Goal: Information Seeking & Learning: Find specific page/section

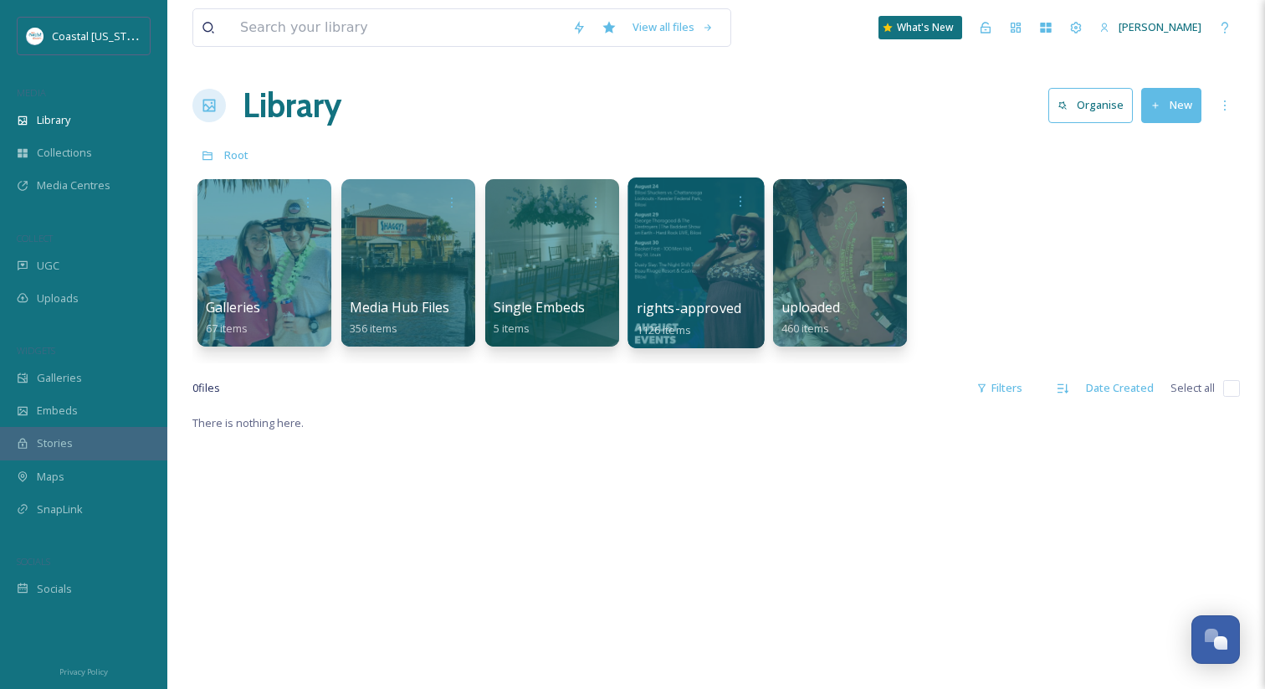
click at [684, 302] on span "rights-approved" at bounding box center [689, 308] width 105 height 18
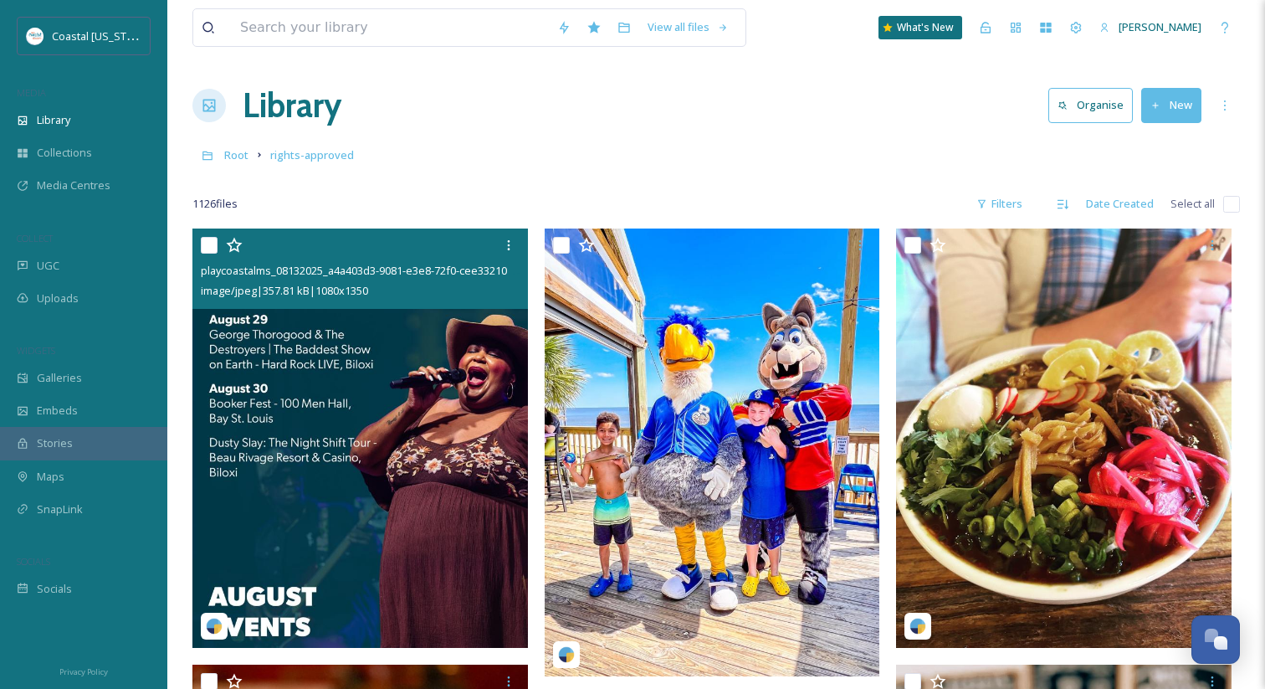
click at [434, 390] on img at bounding box center [361, 437] width 336 height 419
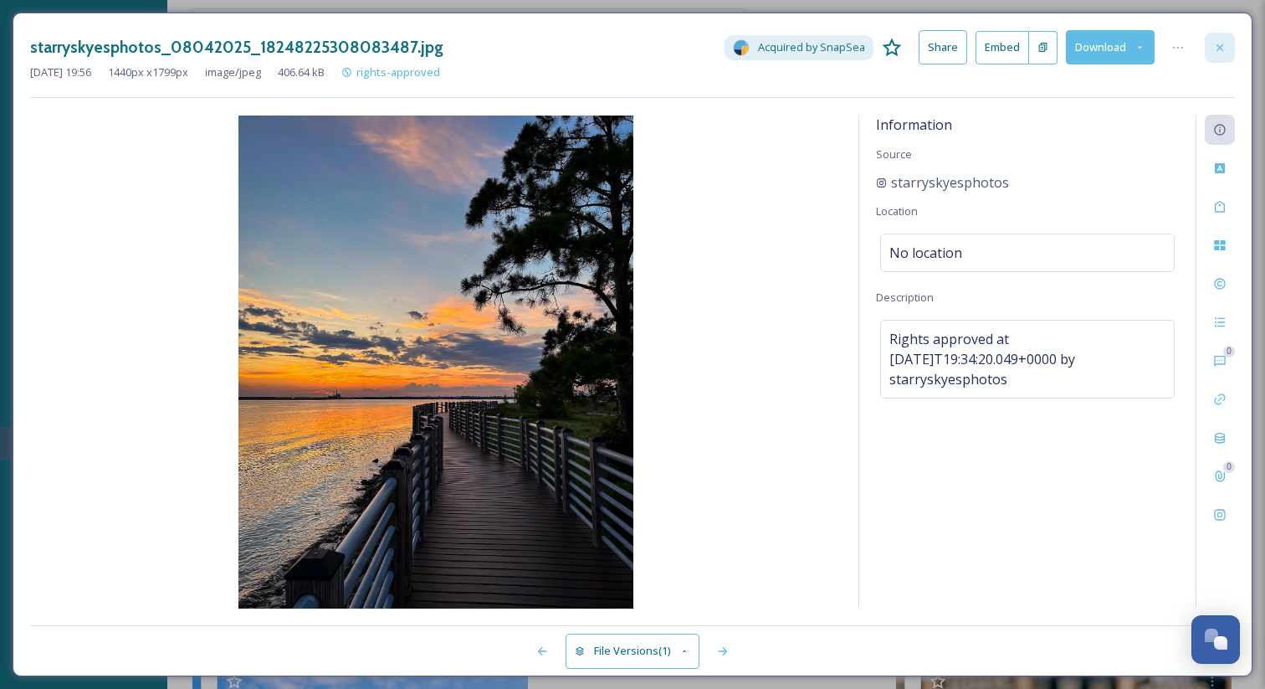
click at [1219, 58] on div at bounding box center [1220, 48] width 30 height 30
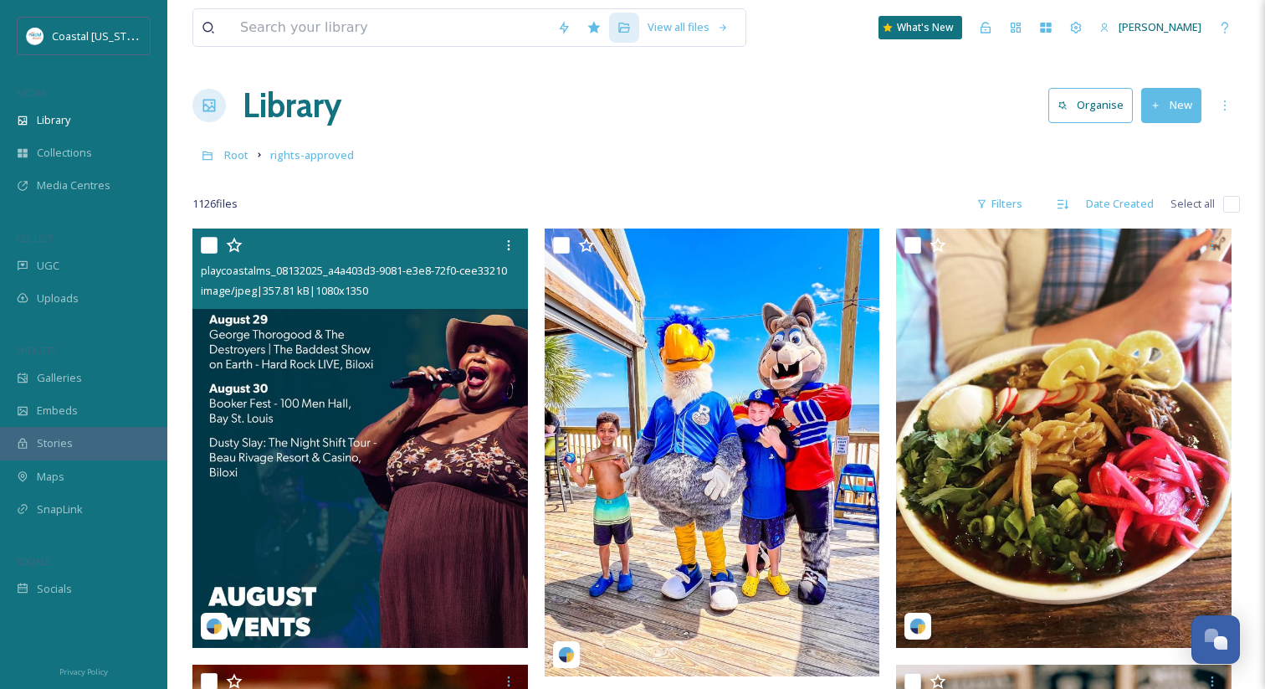
click at [256, 420] on img at bounding box center [361, 437] width 336 height 419
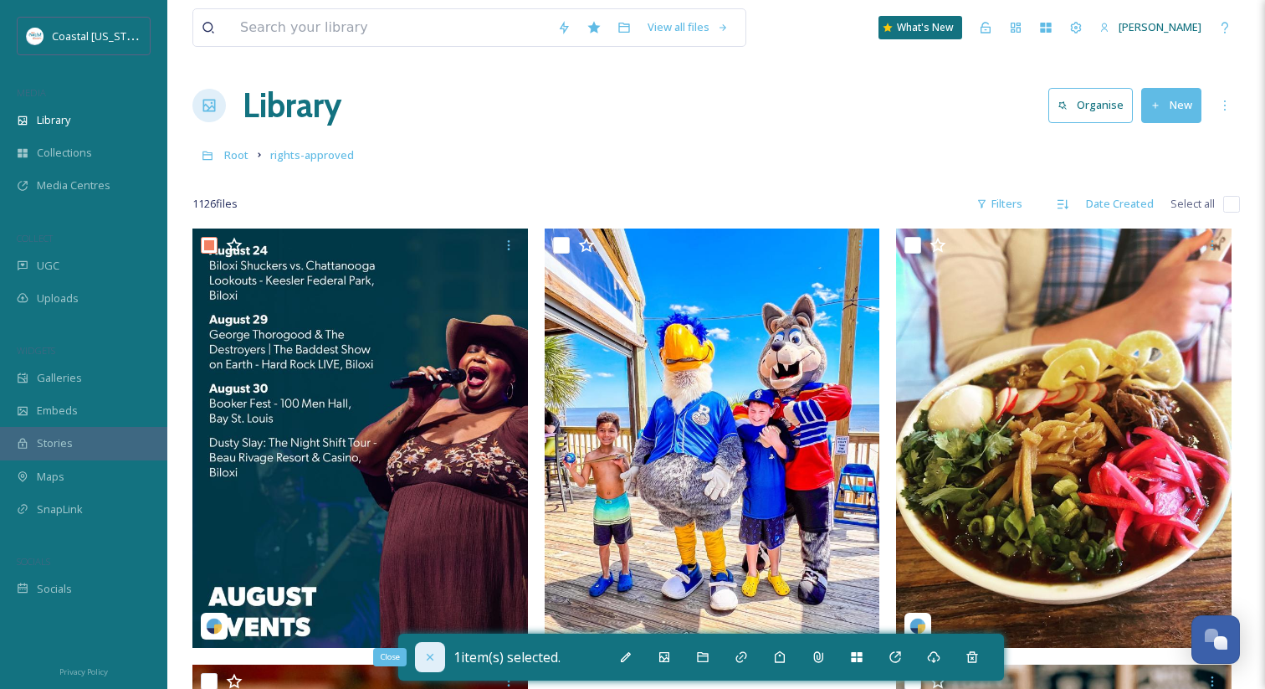
click at [434, 652] on icon at bounding box center [430, 656] width 13 height 13
checkbox input "false"
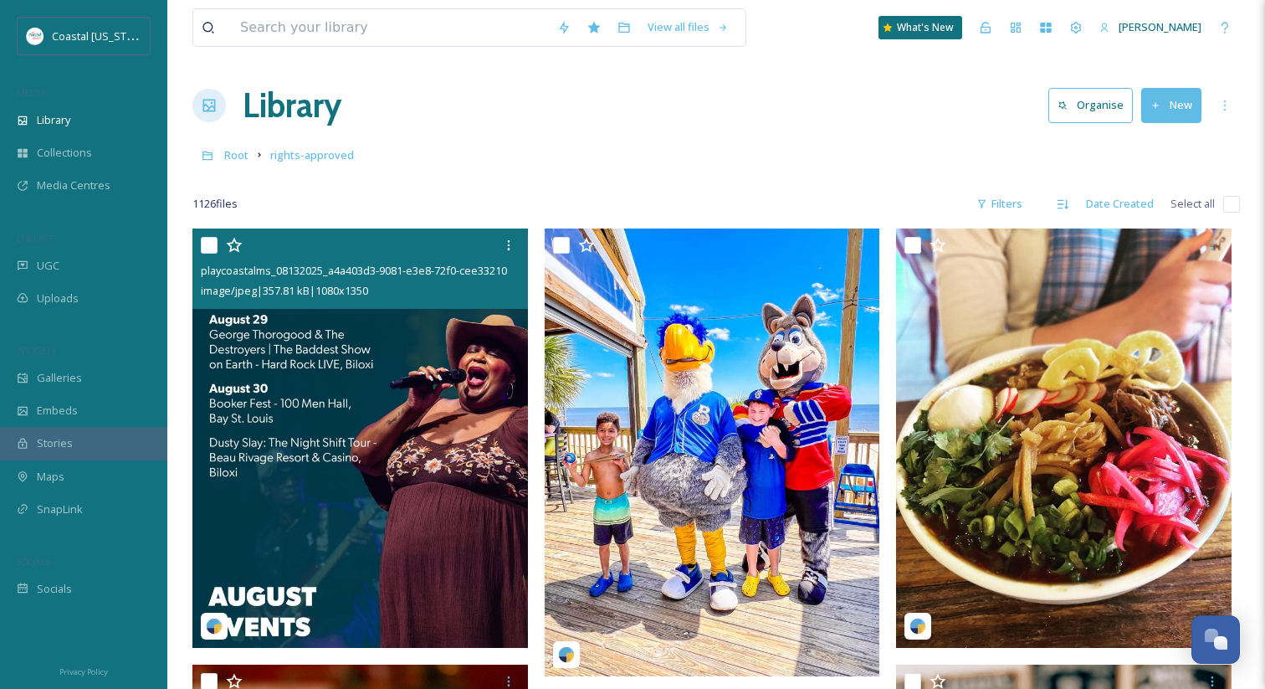
click at [415, 575] on img at bounding box center [361, 437] width 336 height 419
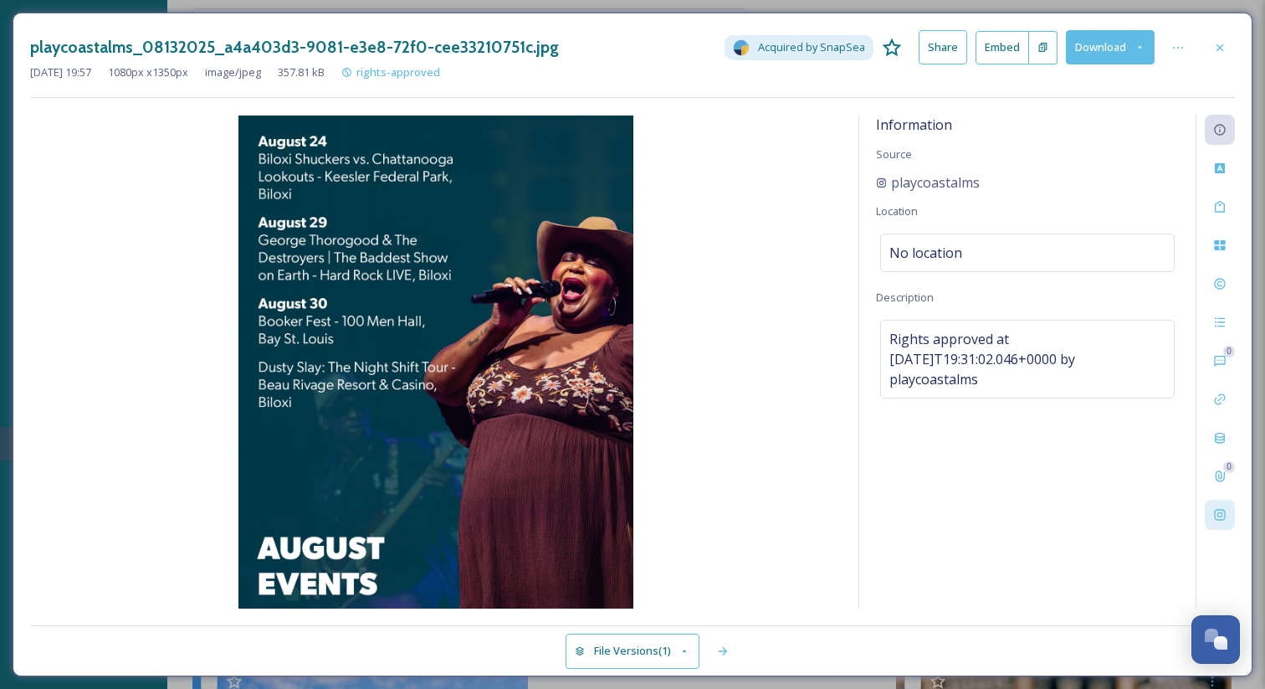
click at [1231, 506] on div at bounding box center [1220, 515] width 30 height 30
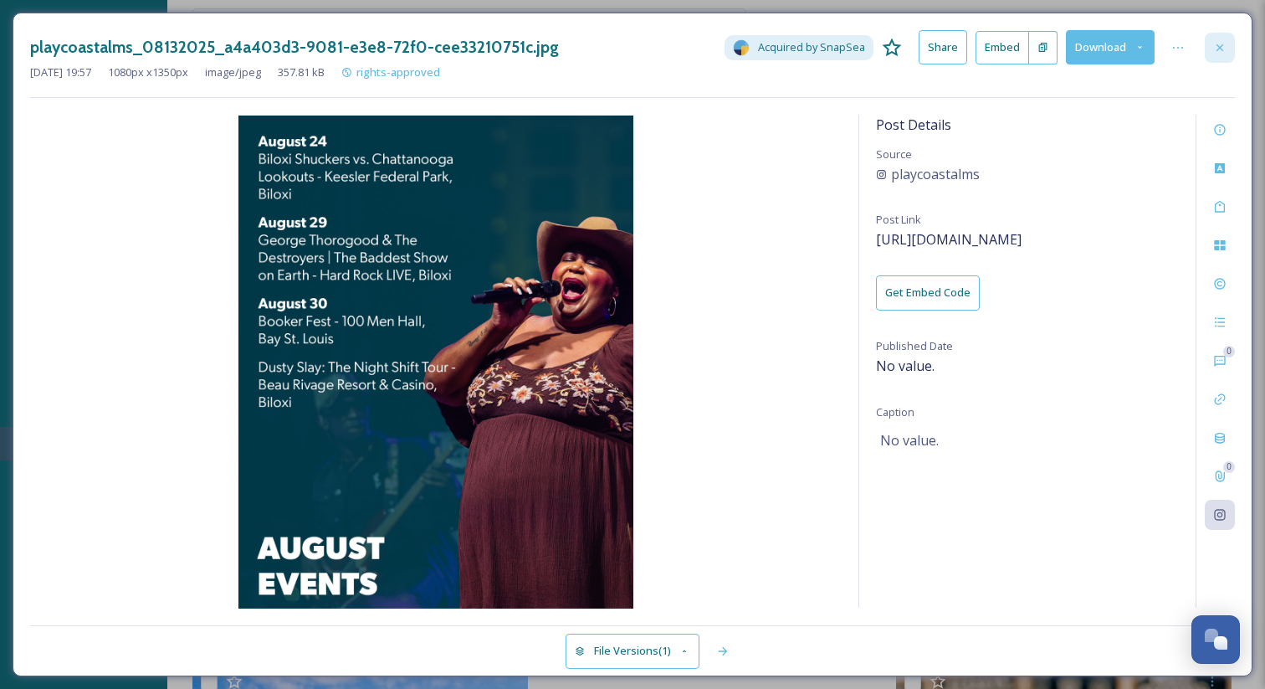
click at [1219, 50] on icon at bounding box center [1220, 47] width 13 height 13
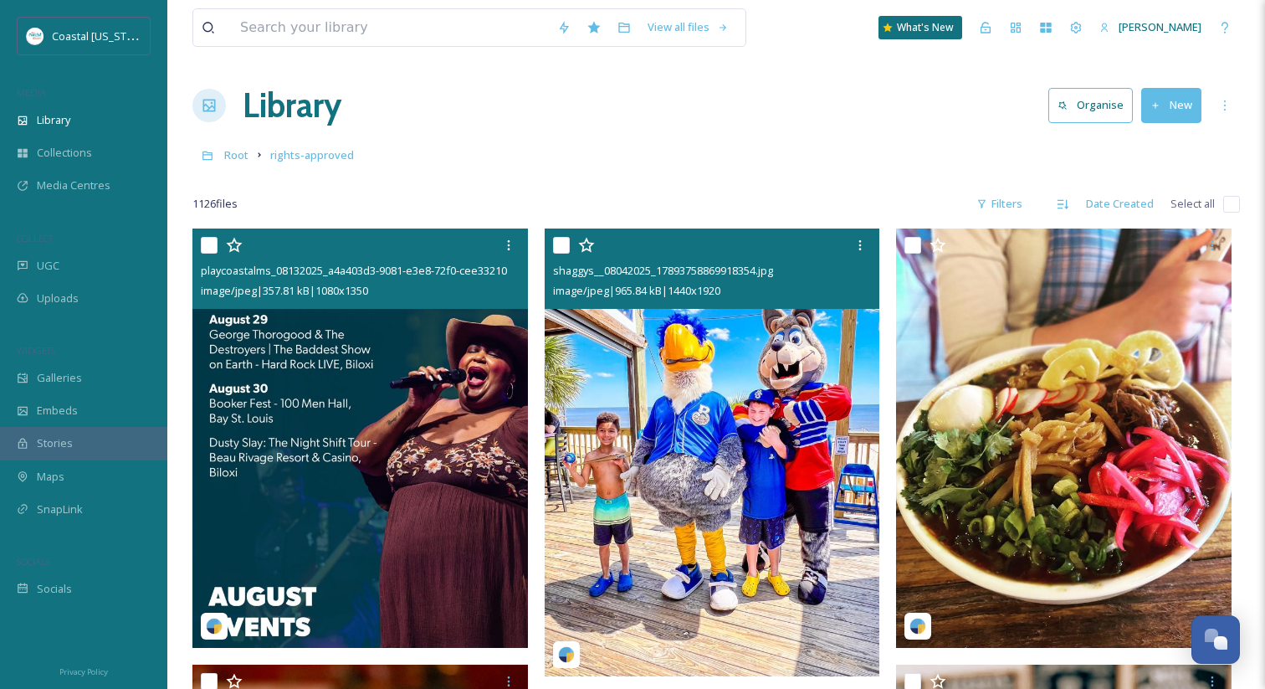
click at [757, 418] on img at bounding box center [713, 451] width 336 height 447
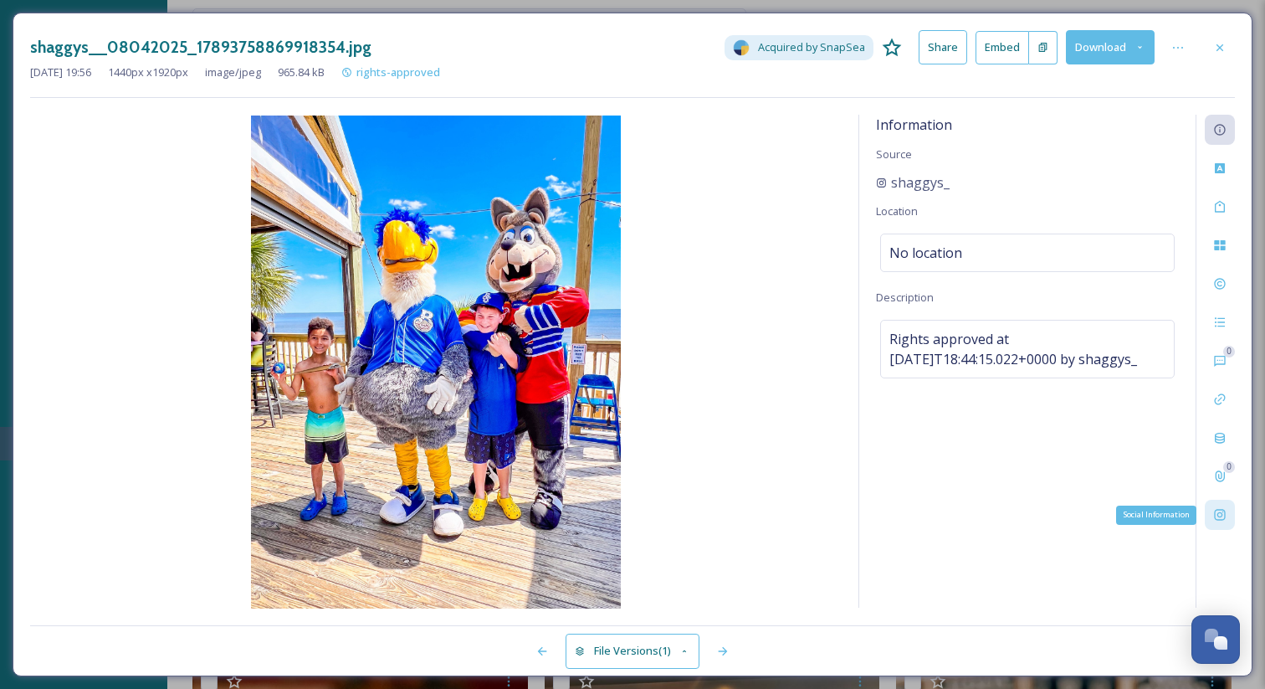
click at [1224, 527] on div "Social Information" at bounding box center [1220, 515] width 30 height 30
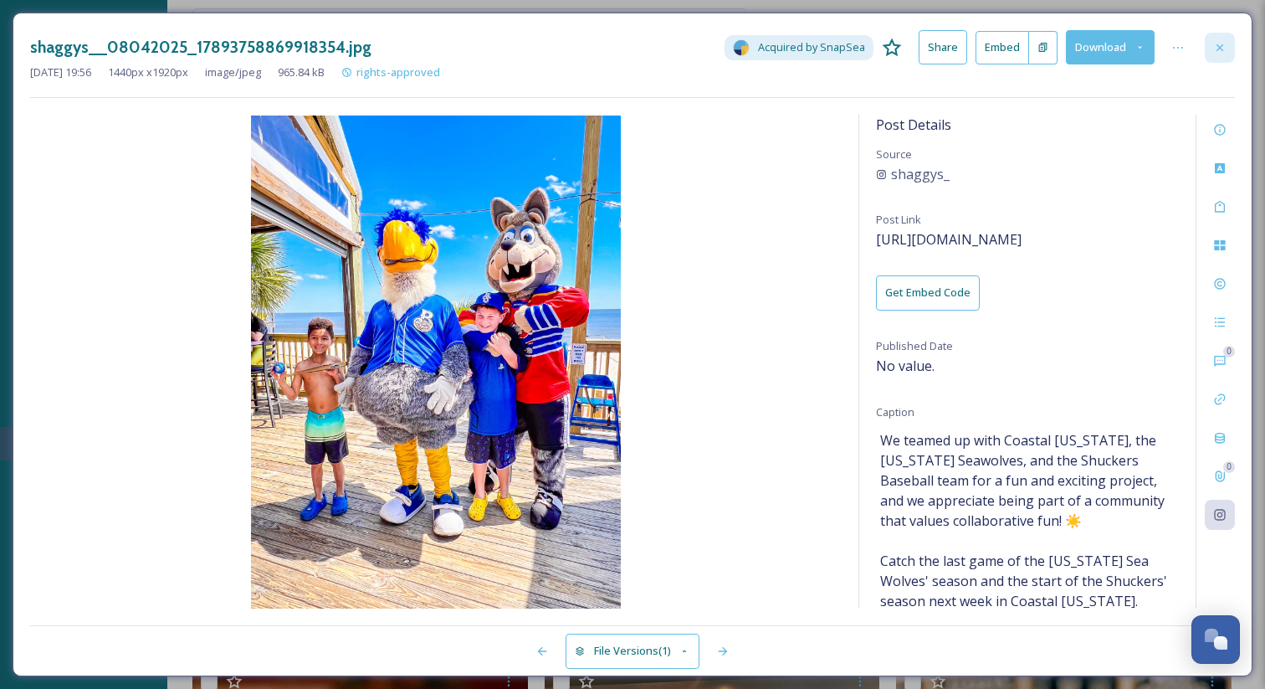
click at [1214, 54] on icon at bounding box center [1220, 47] width 13 height 13
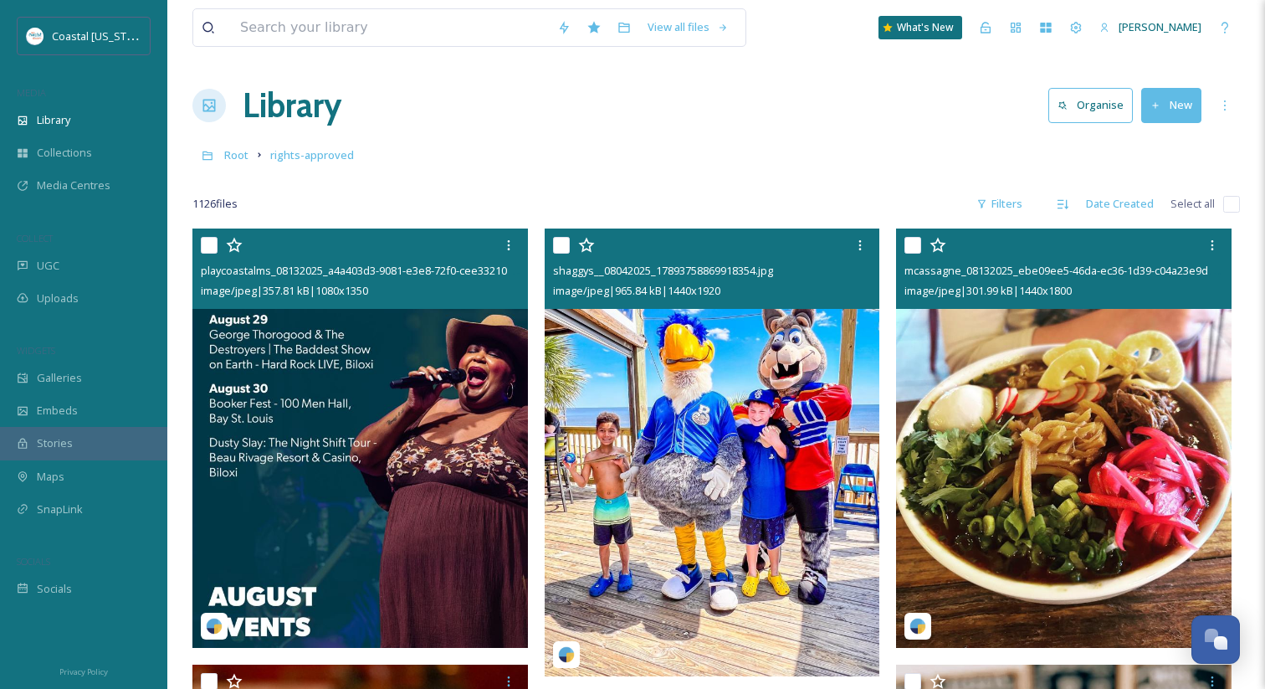
click at [1118, 403] on img at bounding box center [1064, 437] width 336 height 419
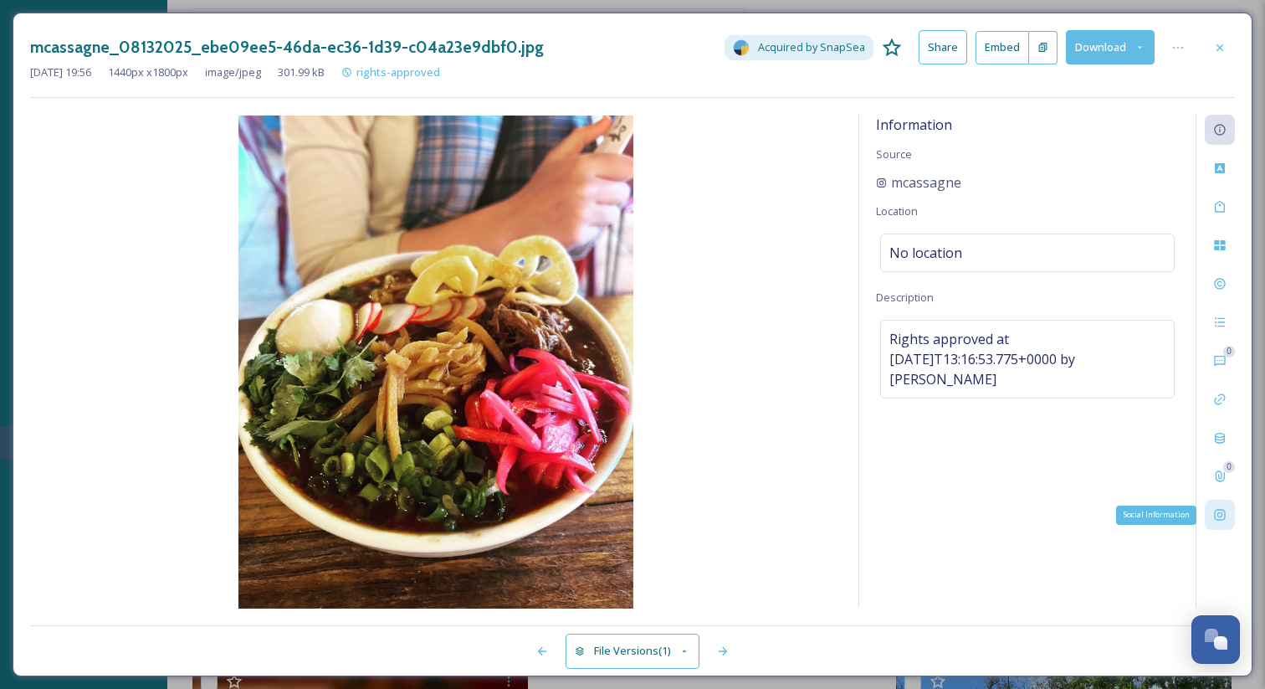
click at [1231, 512] on div "Social Information" at bounding box center [1220, 515] width 30 height 30
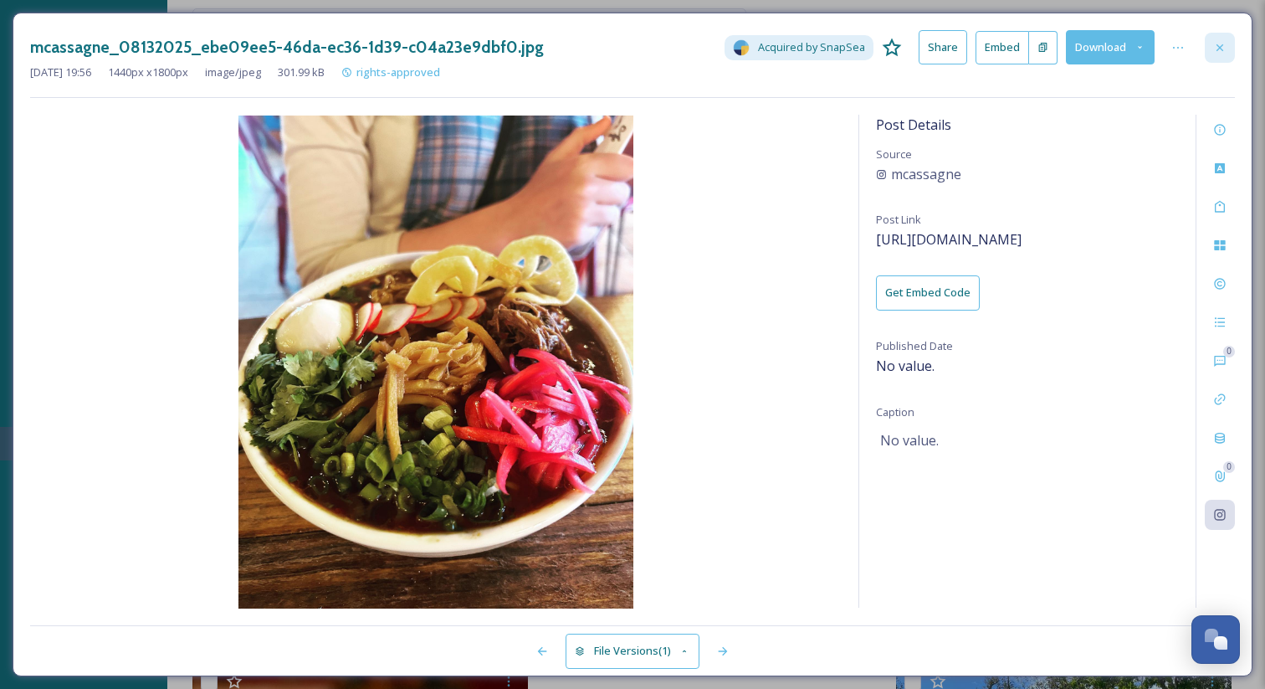
click at [1219, 51] on icon at bounding box center [1220, 47] width 13 height 13
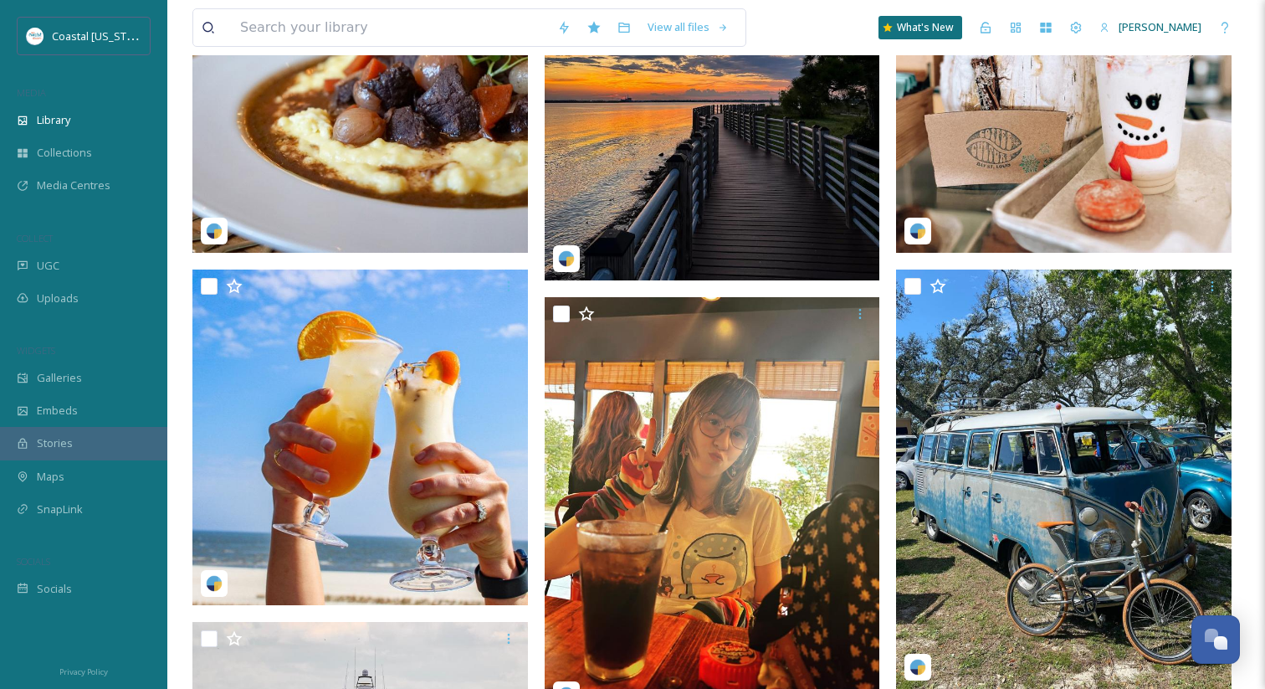
scroll to position [855, 0]
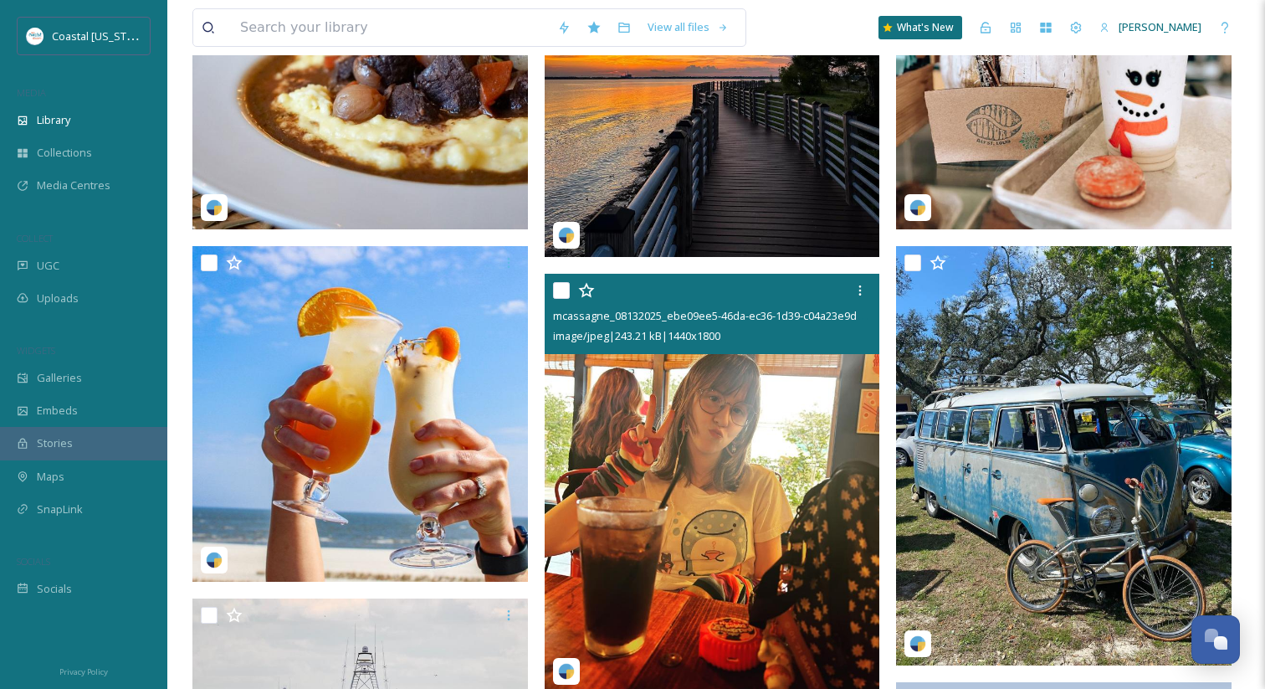
click at [784, 433] on img at bounding box center [713, 483] width 336 height 419
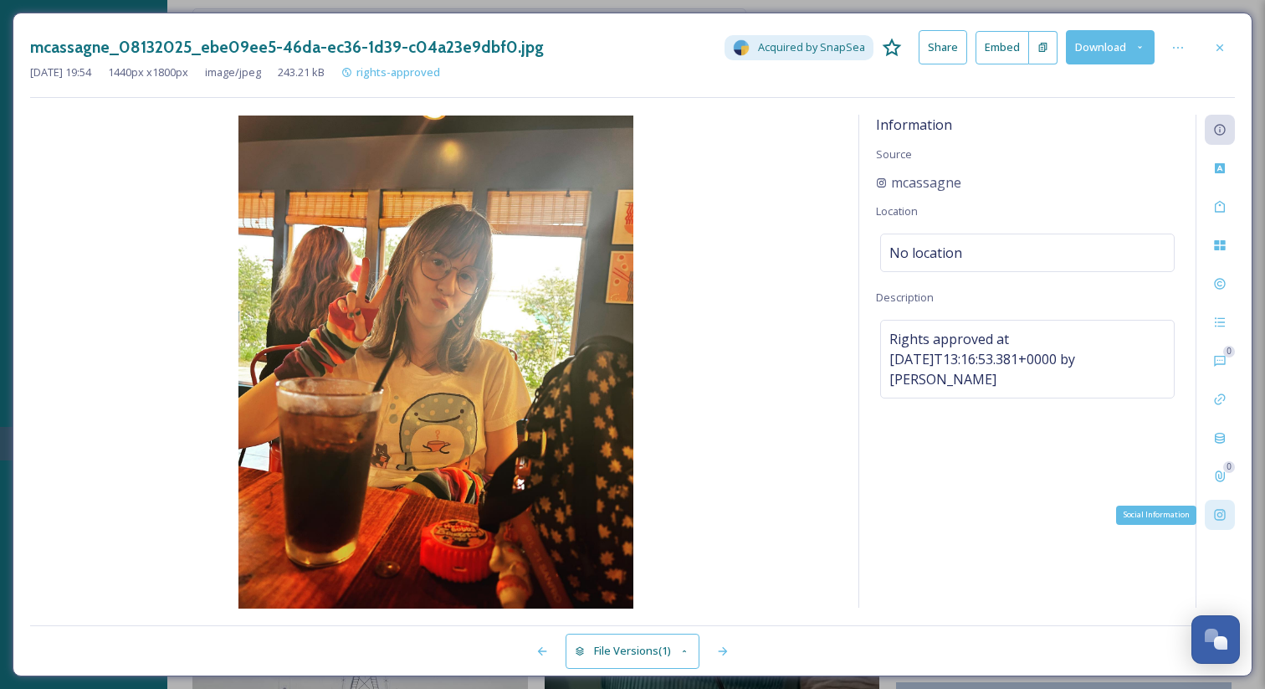
click at [1231, 510] on div "Social Information" at bounding box center [1220, 515] width 30 height 30
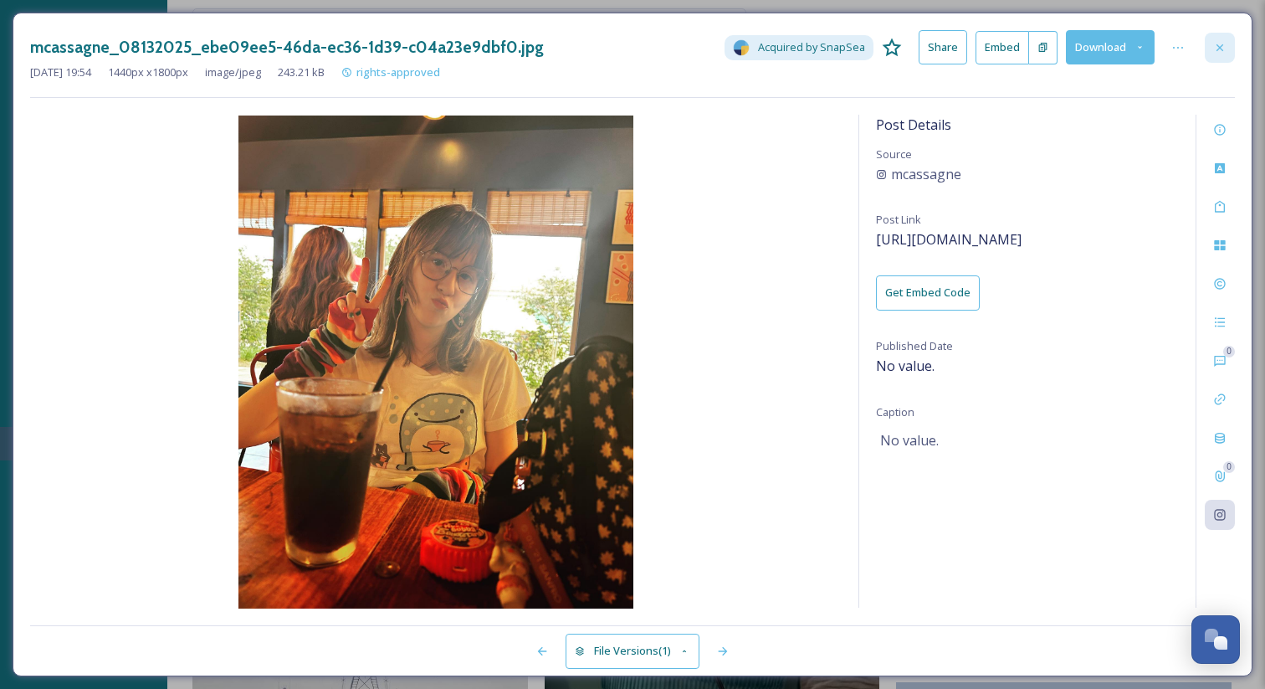
click at [1218, 46] on icon at bounding box center [1220, 47] width 13 height 13
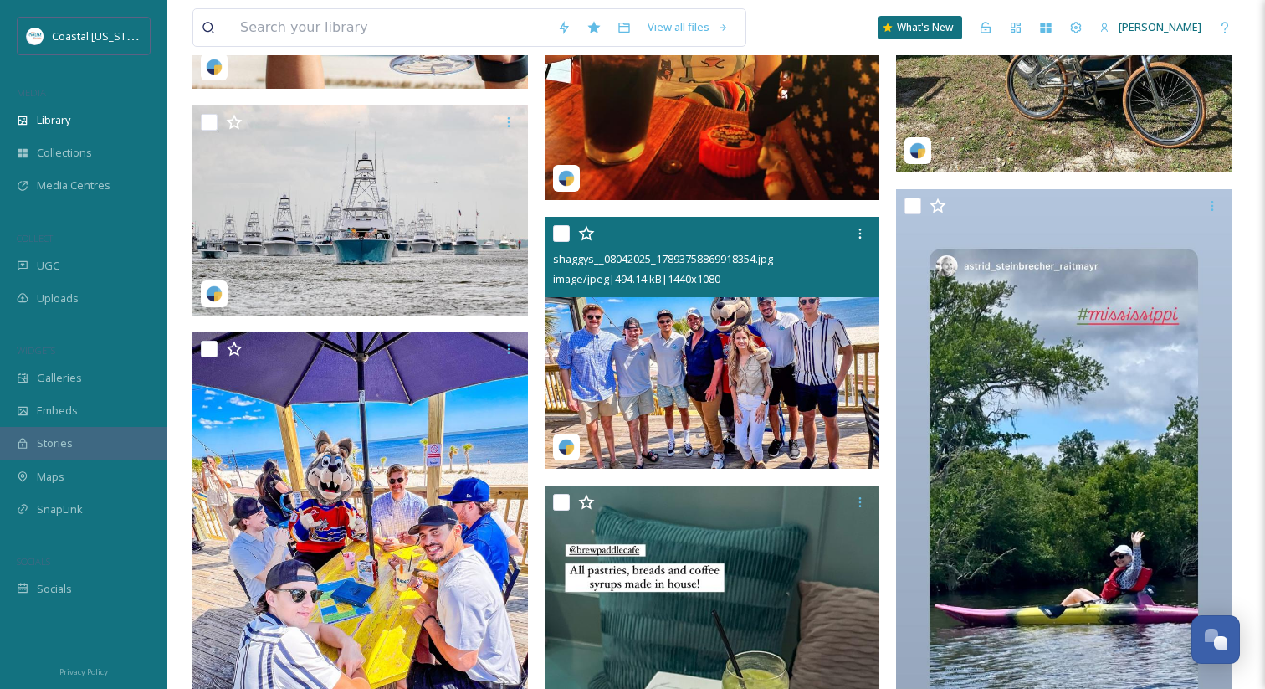
scroll to position [1359, 0]
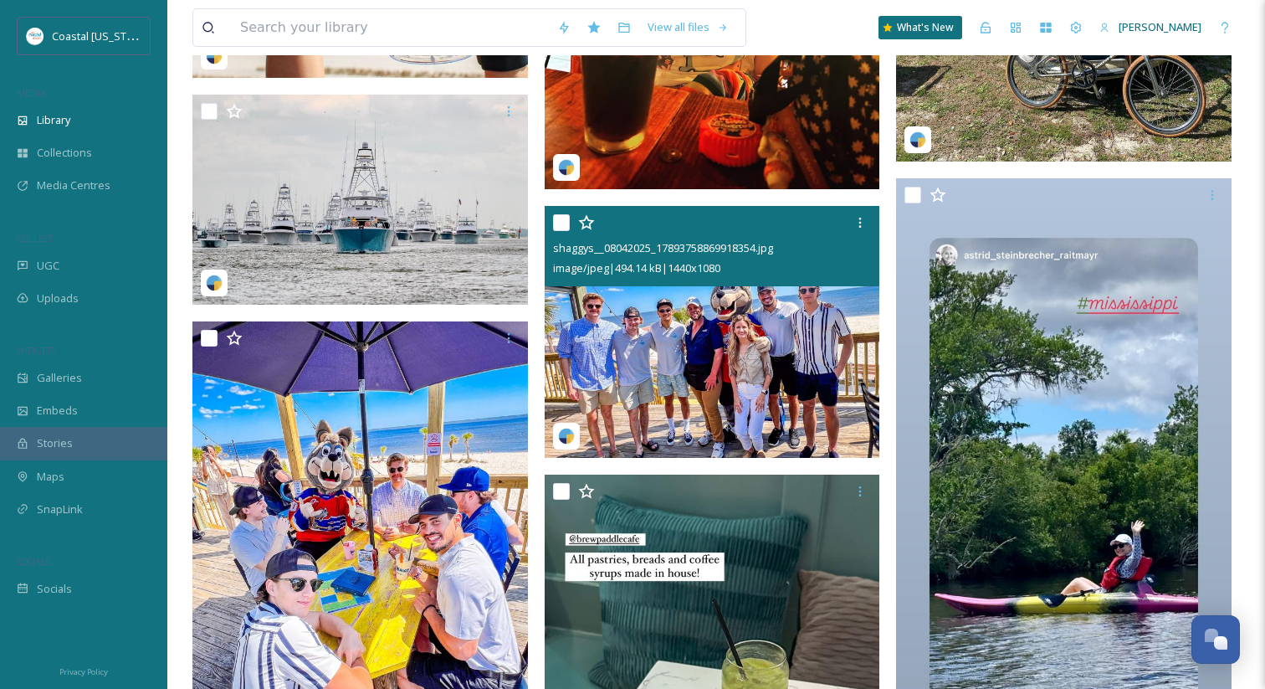
click at [664, 432] on img at bounding box center [713, 332] width 336 height 252
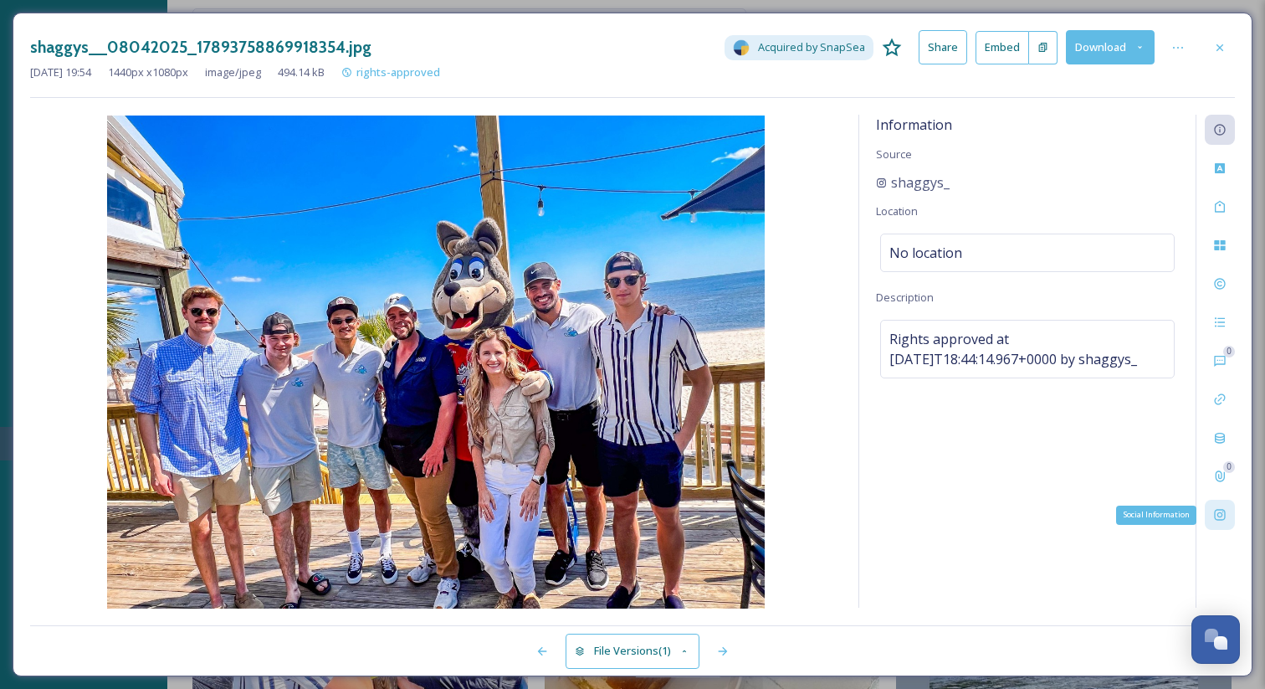
click at [1214, 523] on div "Social Information" at bounding box center [1220, 515] width 30 height 30
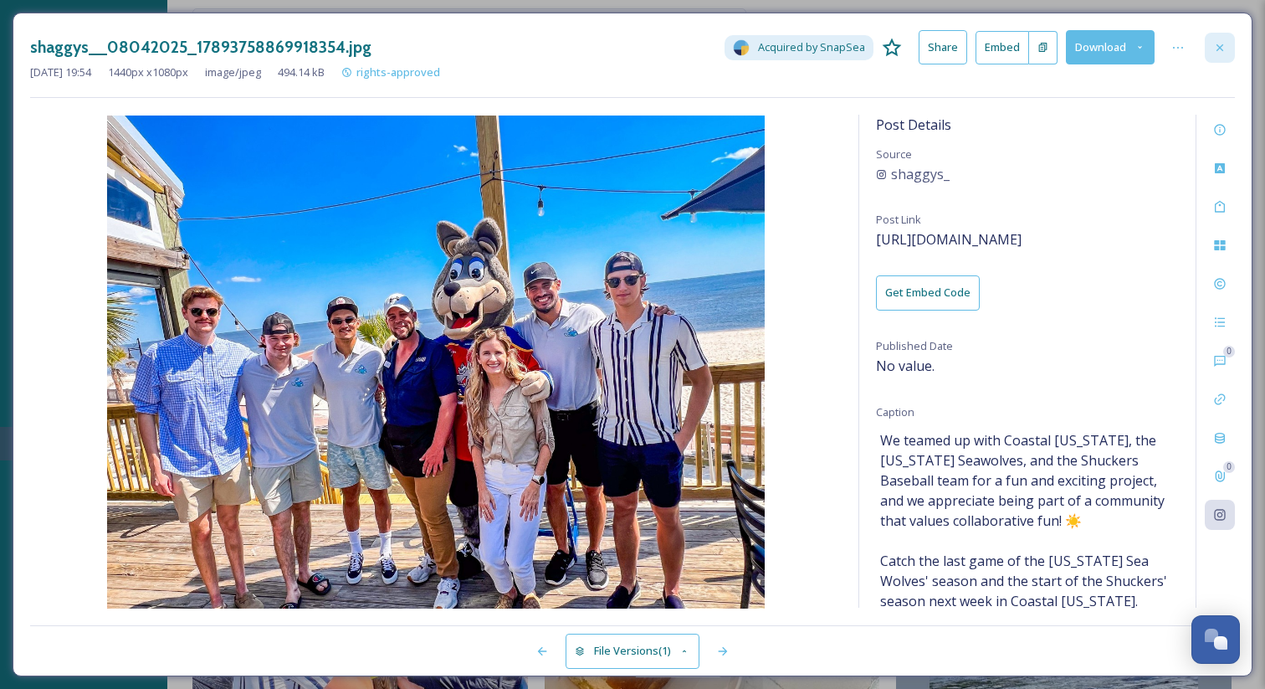
click at [1224, 53] on icon at bounding box center [1220, 47] width 13 height 13
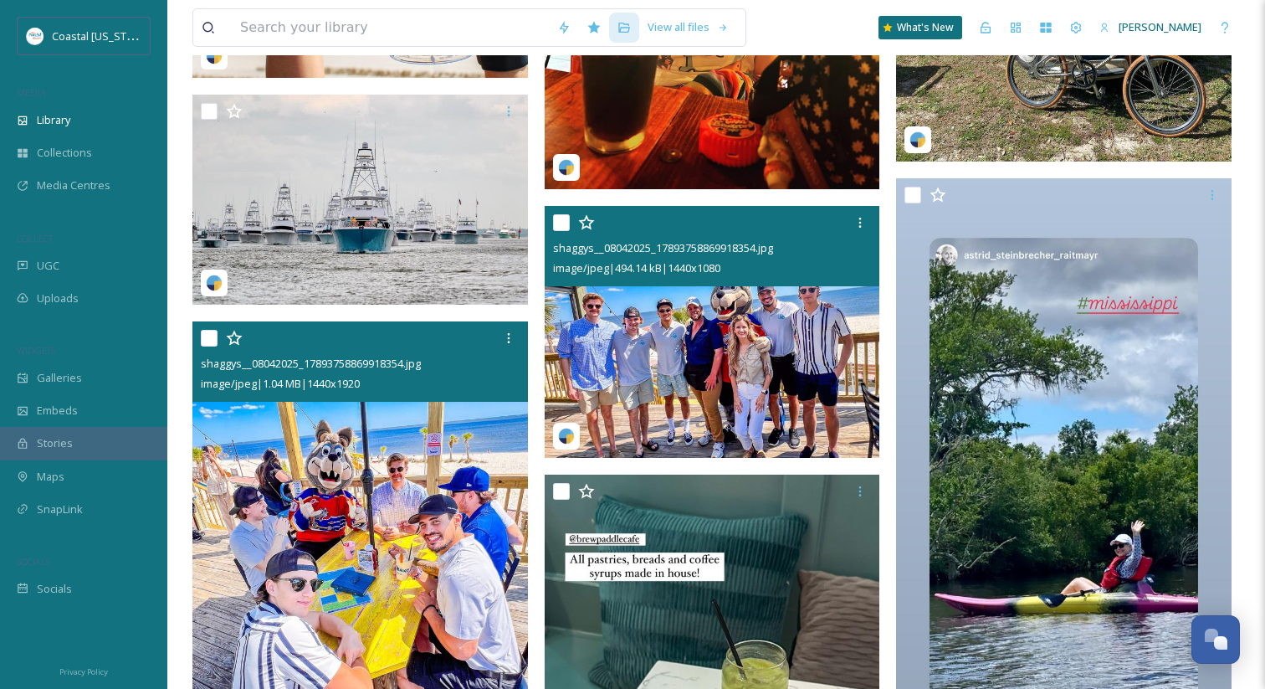
click at [245, 439] on img at bounding box center [361, 544] width 336 height 447
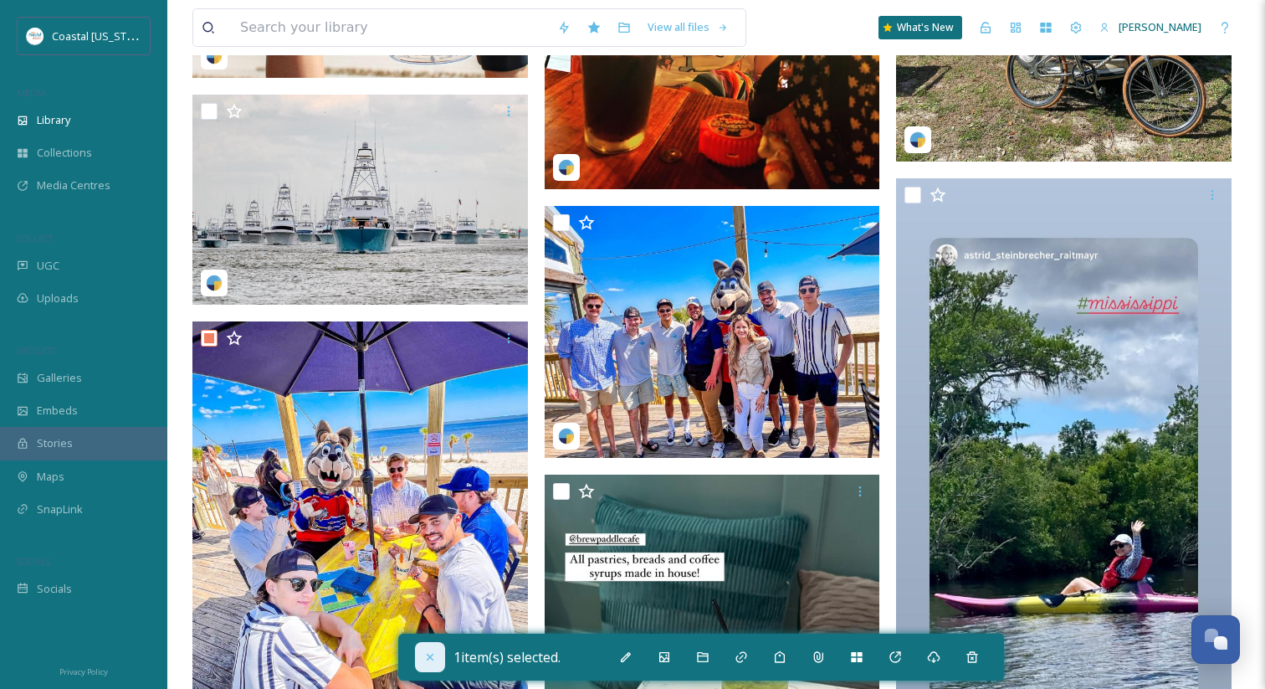
click at [432, 650] on icon at bounding box center [430, 656] width 13 height 13
checkbox input "false"
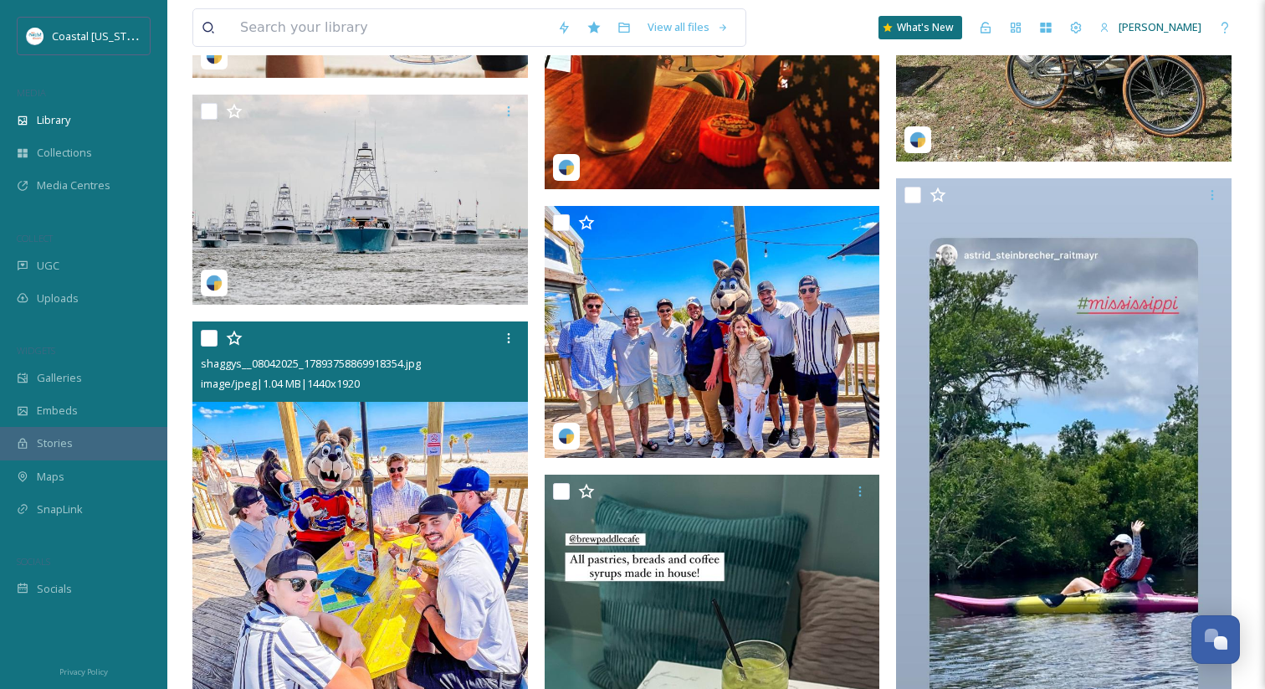
click at [431, 579] on img at bounding box center [361, 544] width 336 height 447
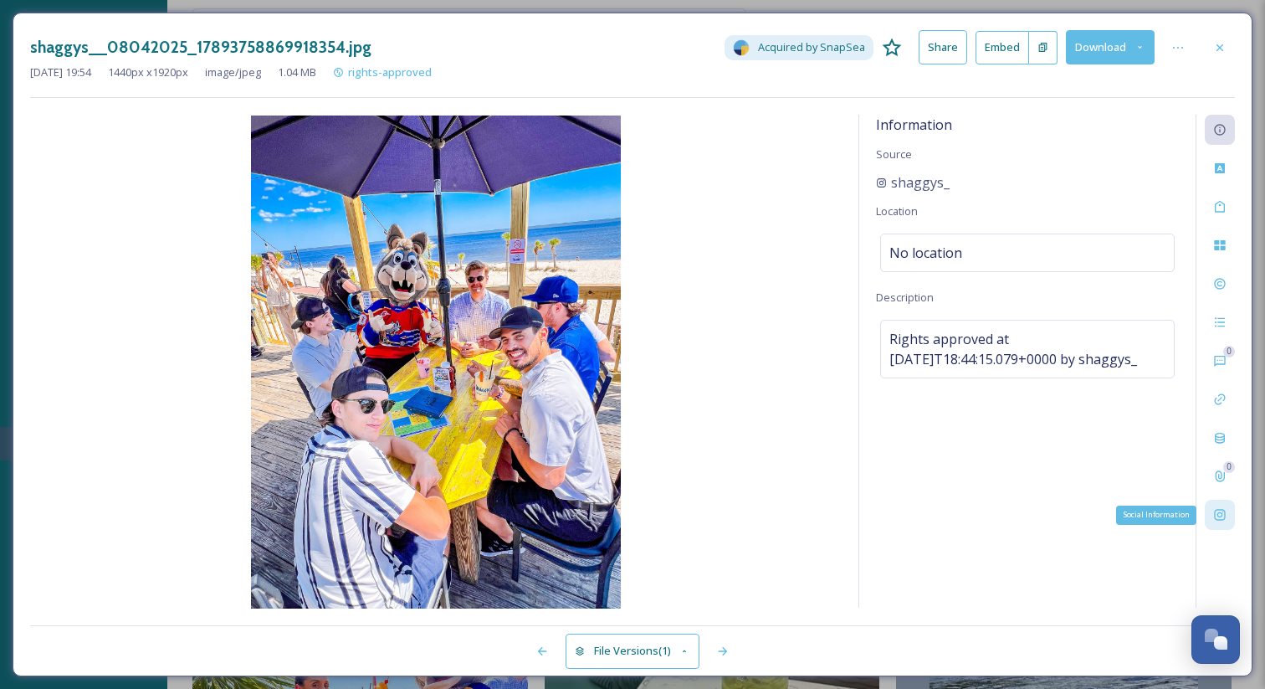
click at [1225, 510] on icon at bounding box center [1220, 514] width 13 height 13
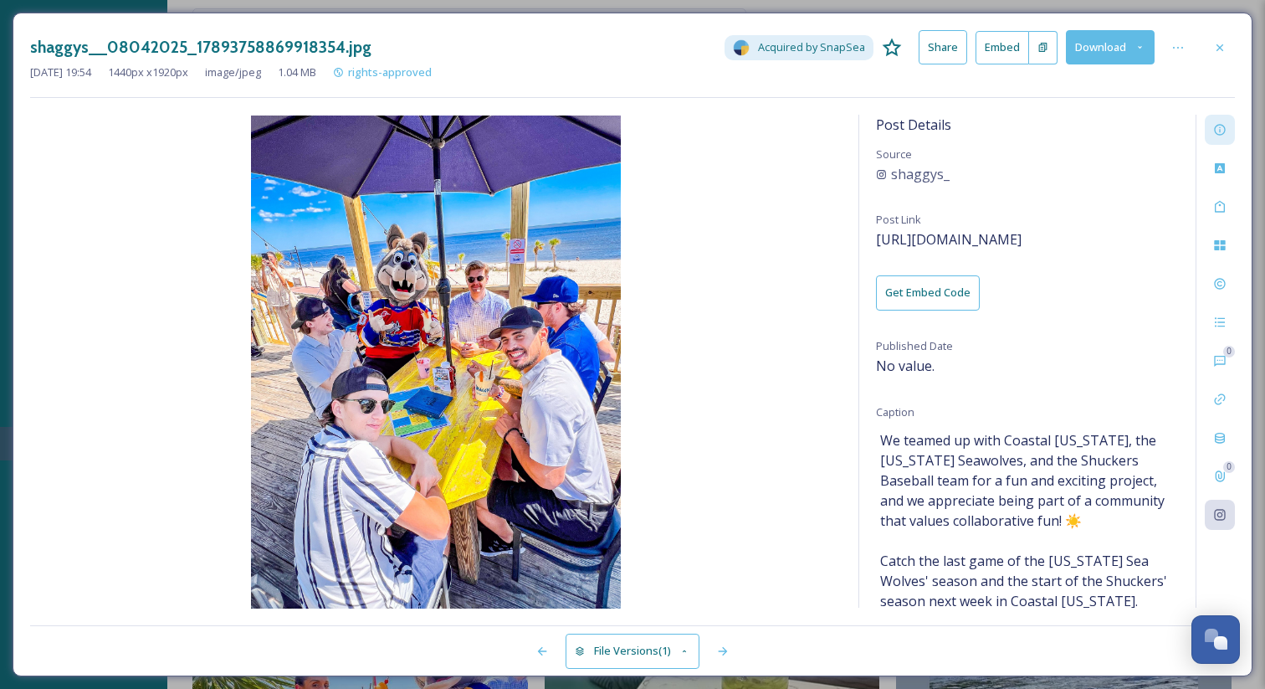
click at [1215, 142] on div at bounding box center [1220, 130] width 30 height 30
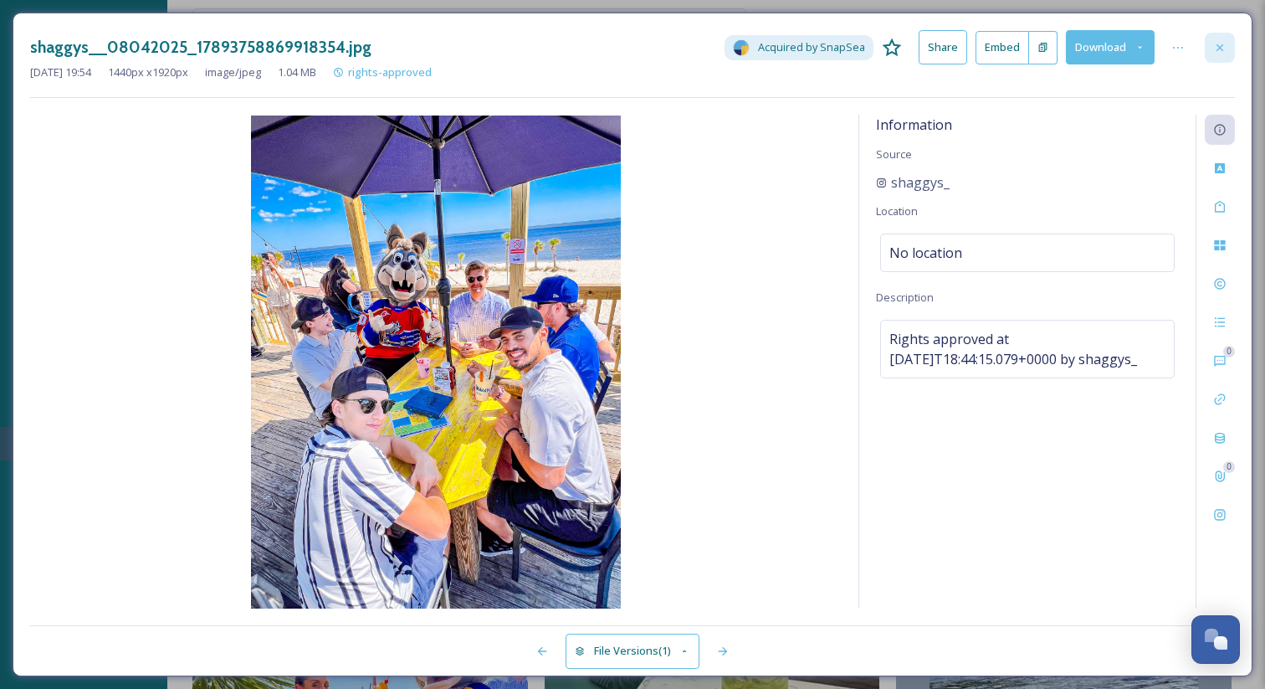
click at [1225, 49] on icon at bounding box center [1220, 47] width 13 height 13
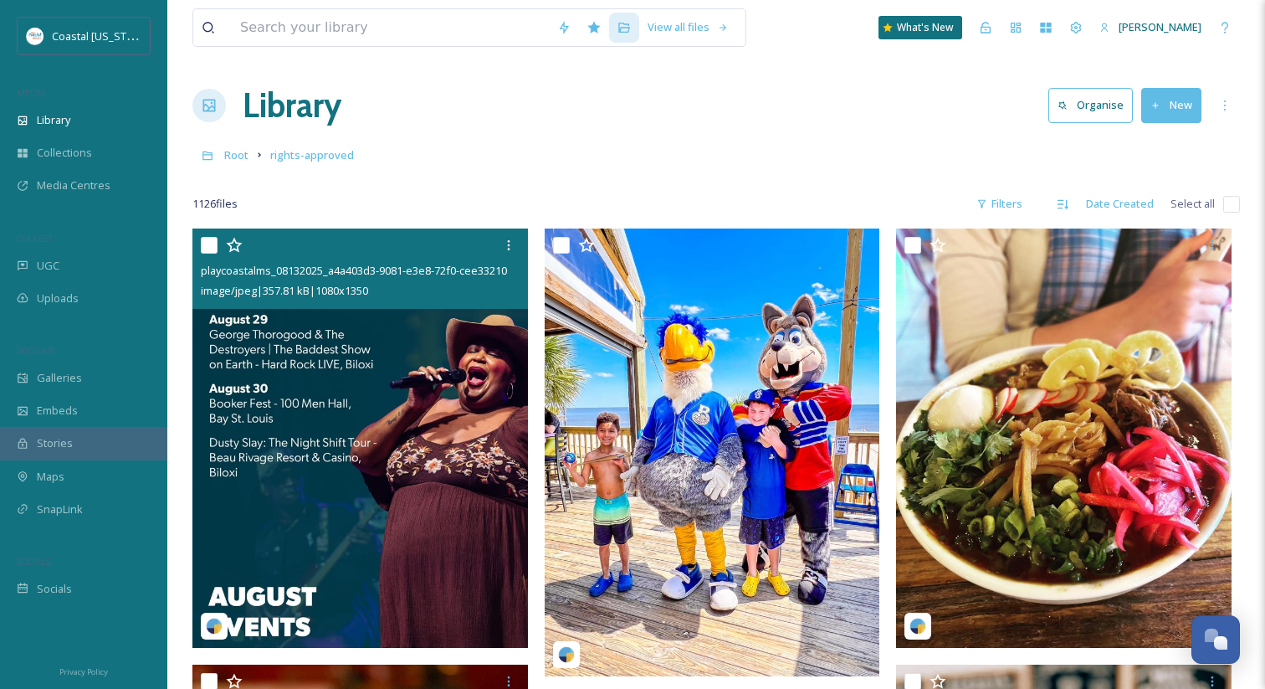
click at [441, 150] on div "Root rights-approved" at bounding box center [717, 155] width 1048 height 32
click at [344, 159] on span "rights-approved" at bounding box center [312, 154] width 84 height 15
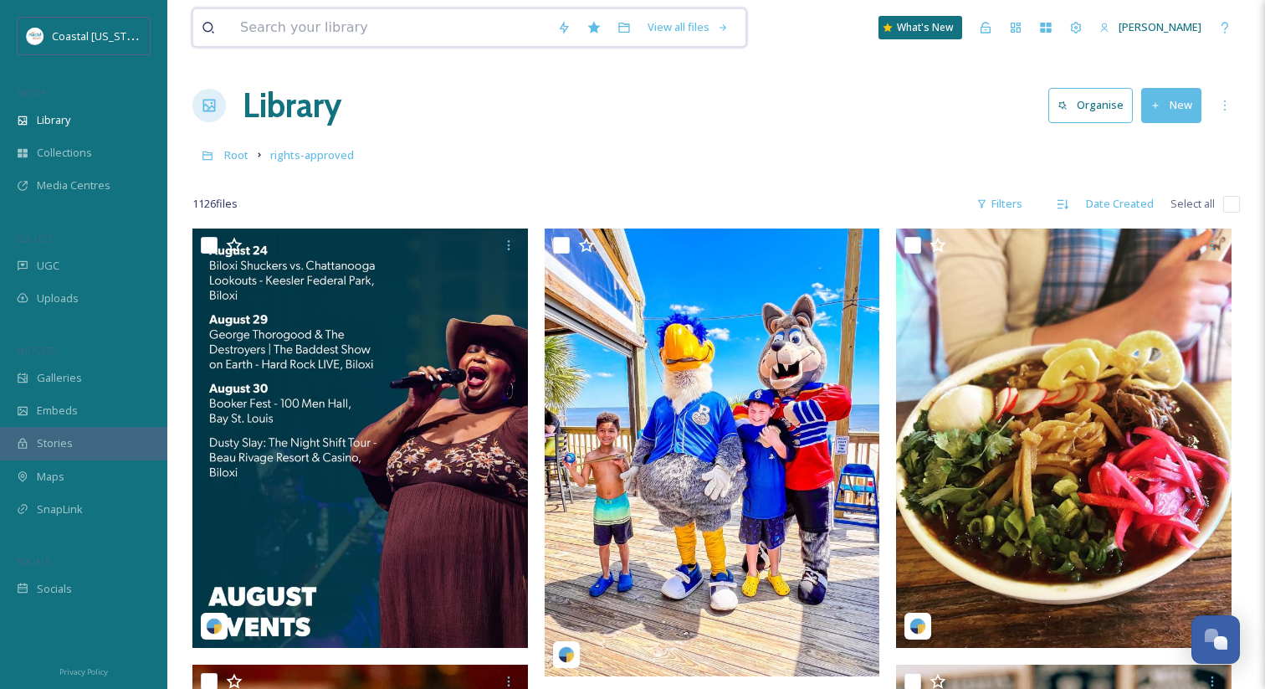
click at [381, 39] on input at bounding box center [390, 27] width 317 height 37
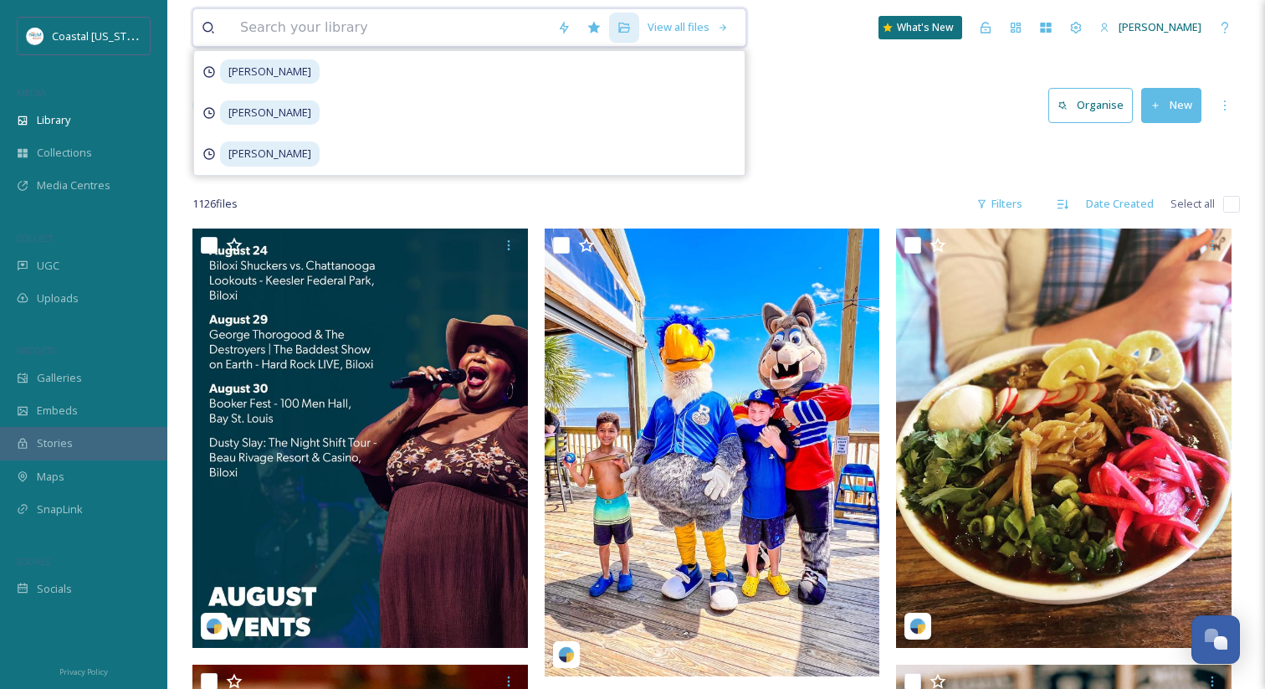
paste input "playcoastalms_08132025_fe70f44e-c748-1f49-afbc-720a4c510807.mp4"
type input "playcoastalms_08132025_fe70f44e-c748-1f49-afbc-720a4c510807.mp4"
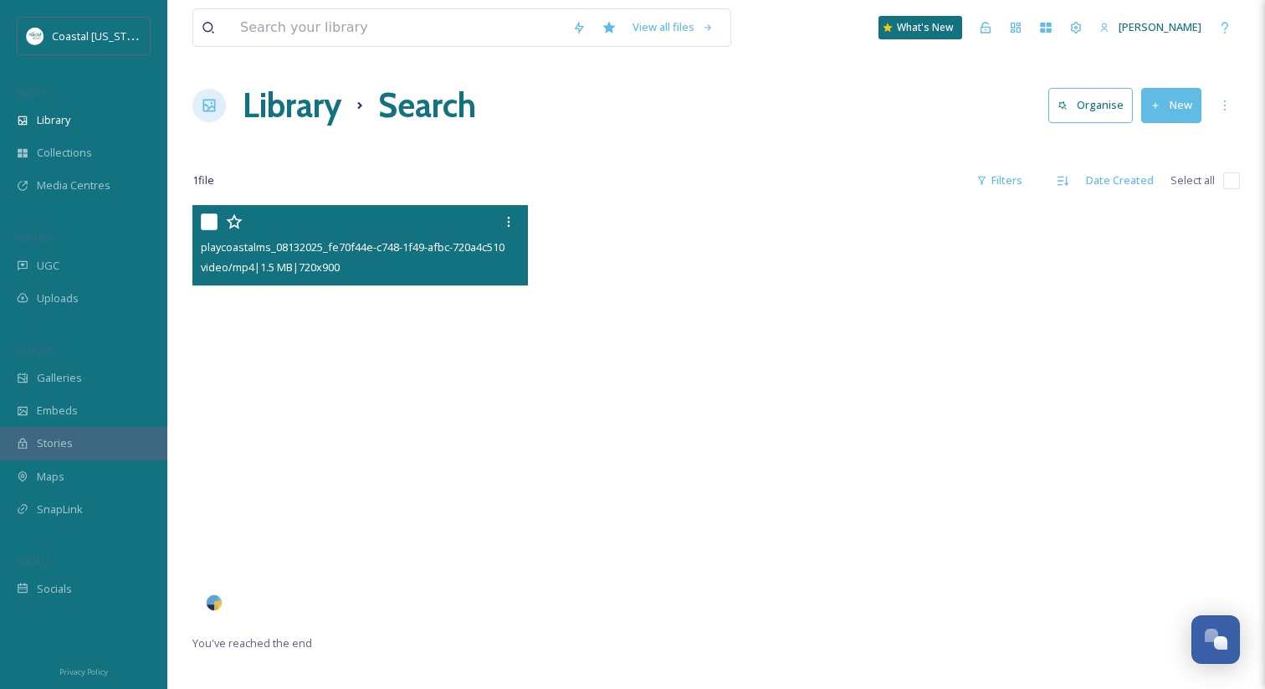
click at [321, 413] on video "playcoastalms_08132025_fe70f44e-c748-1f49-afbc-720a4c510807.mp4" at bounding box center [361, 414] width 336 height 419
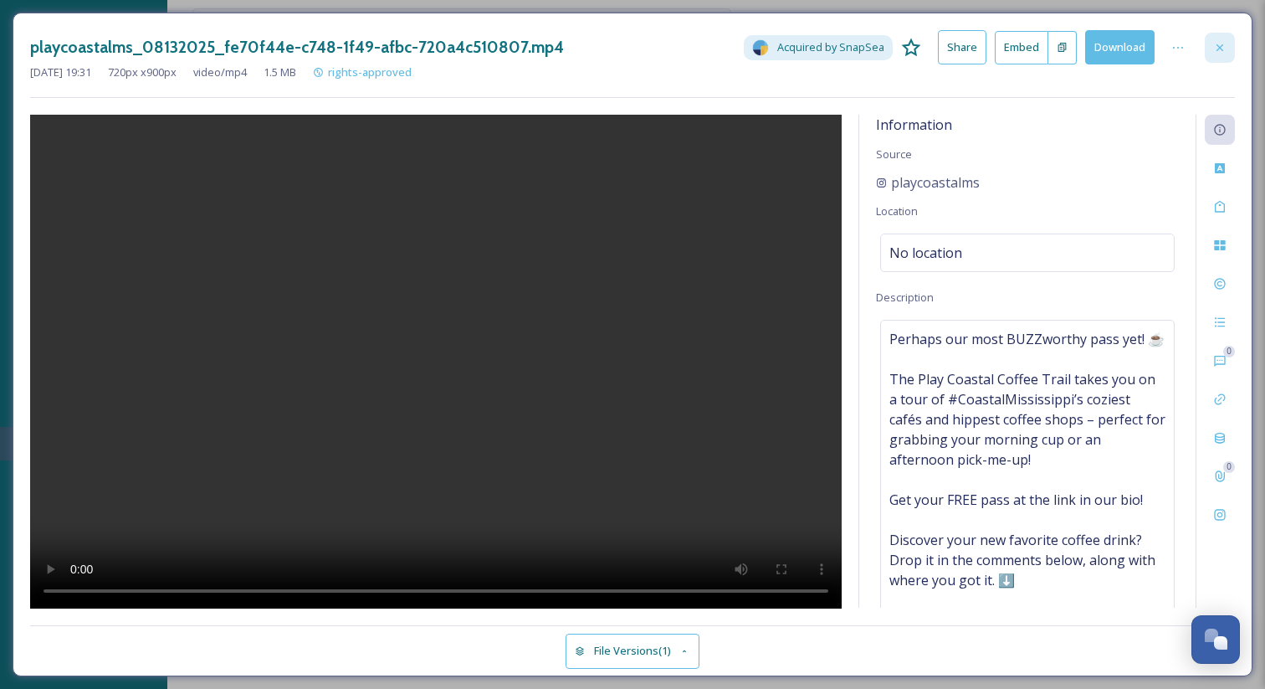
click at [1228, 39] on div at bounding box center [1220, 48] width 30 height 30
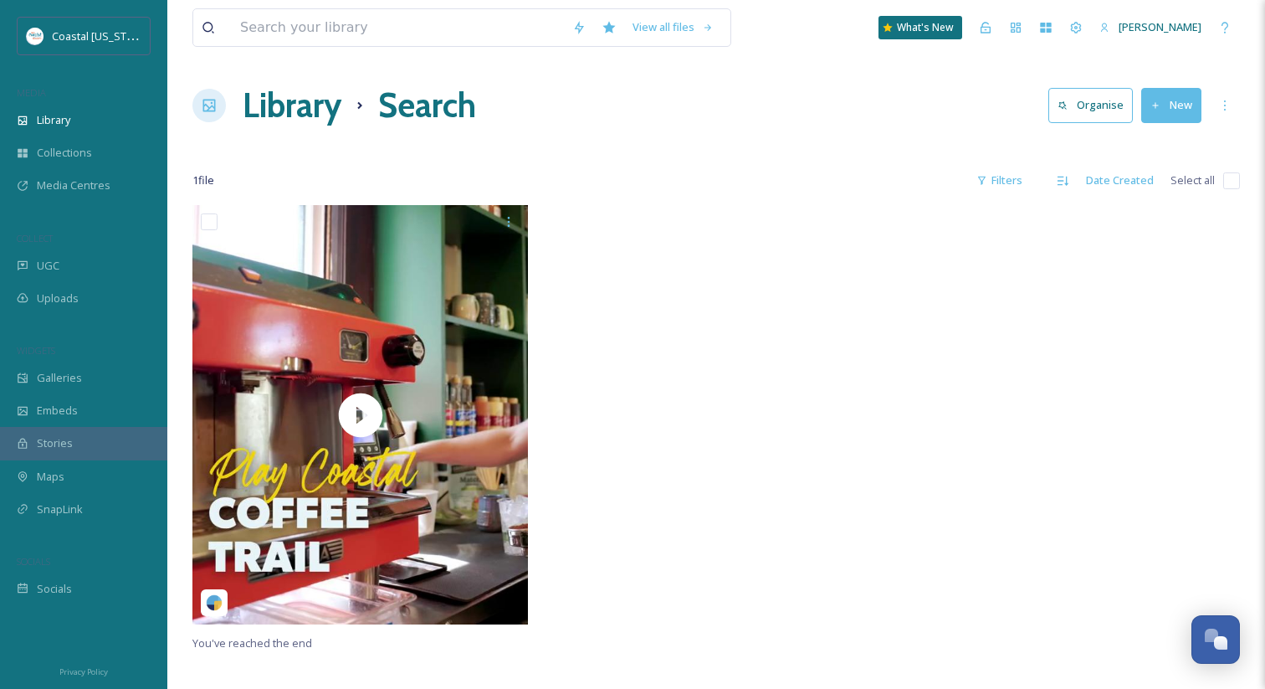
click at [298, 114] on h1 "Library" at bounding box center [292, 105] width 99 height 50
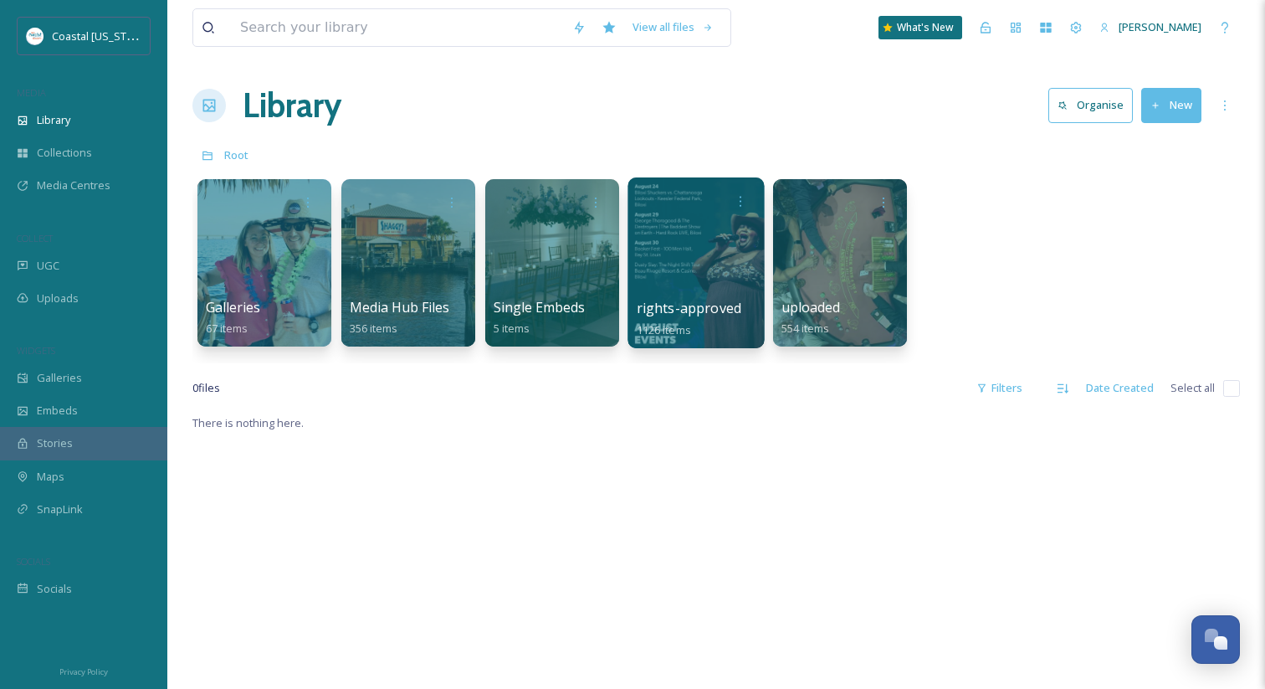
click at [672, 306] on span "rights-approved" at bounding box center [689, 308] width 105 height 18
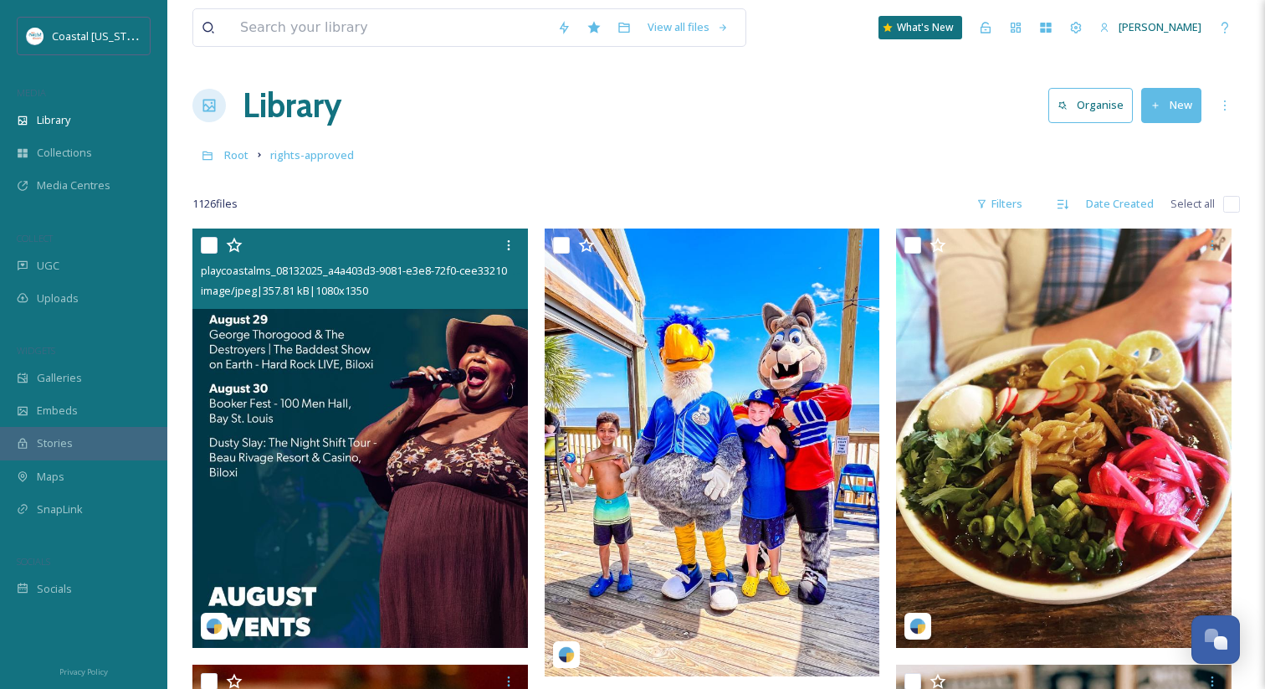
click at [425, 369] on img at bounding box center [361, 437] width 336 height 419
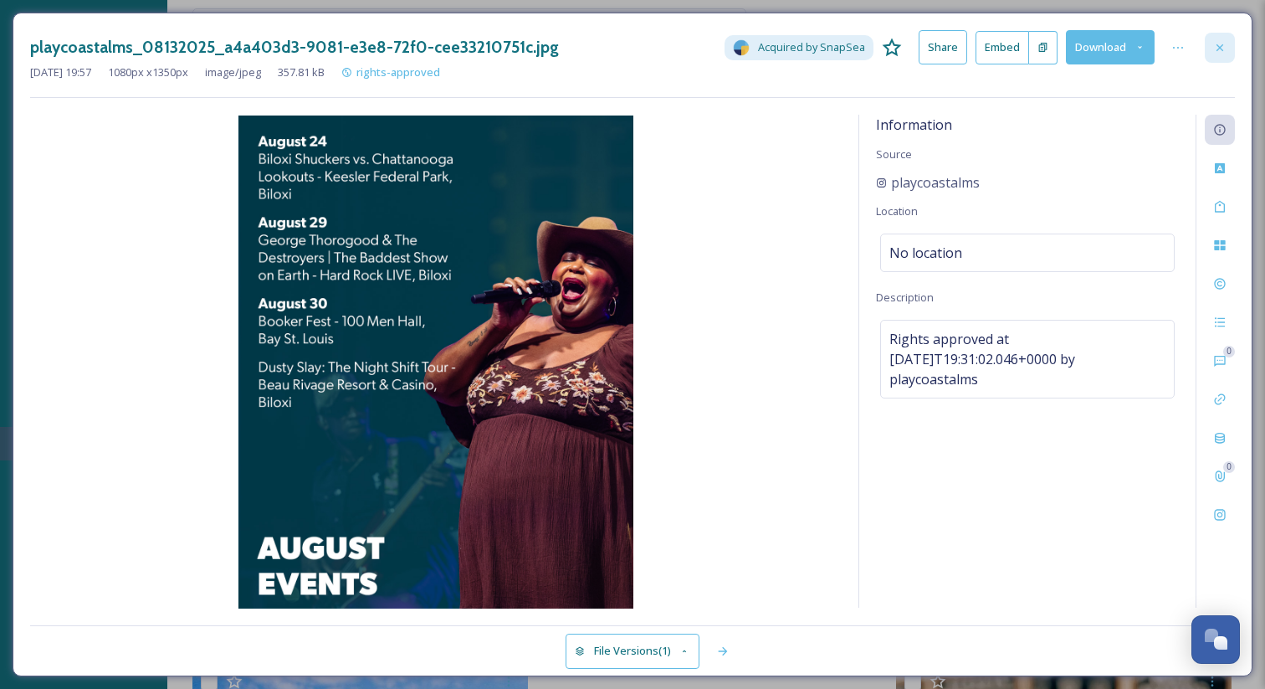
click at [1224, 43] on icon at bounding box center [1220, 47] width 13 height 13
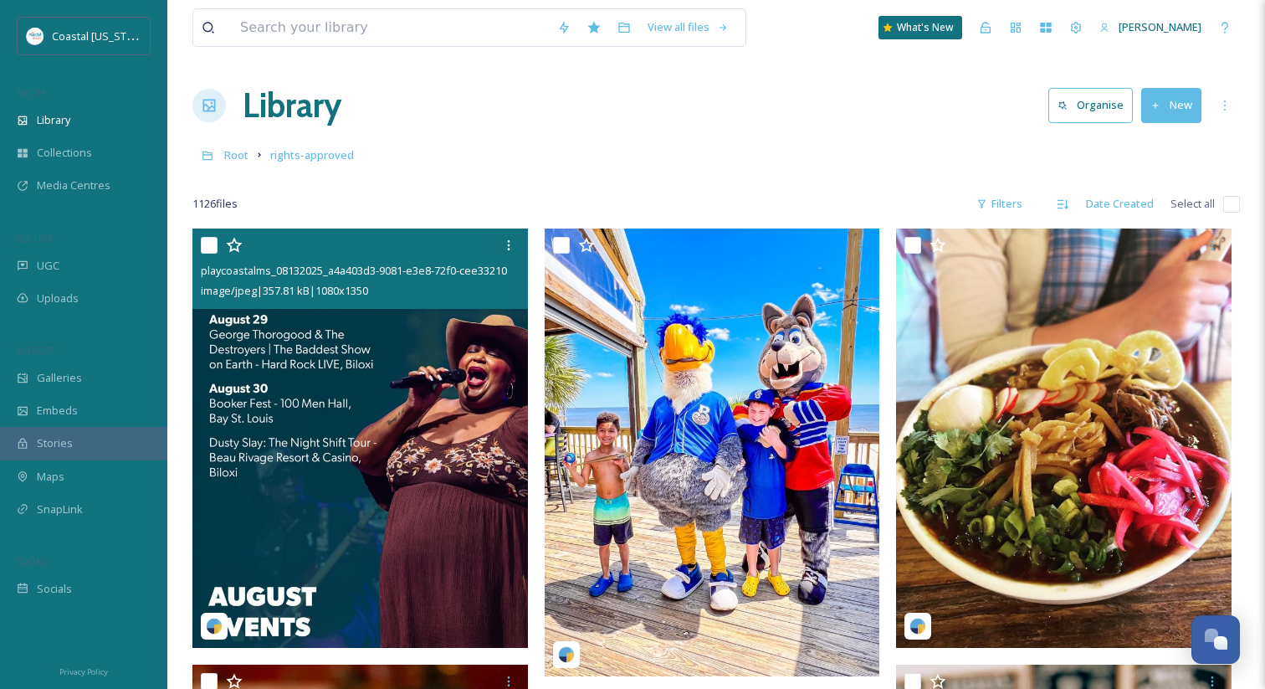
click at [328, 361] on img at bounding box center [361, 437] width 336 height 419
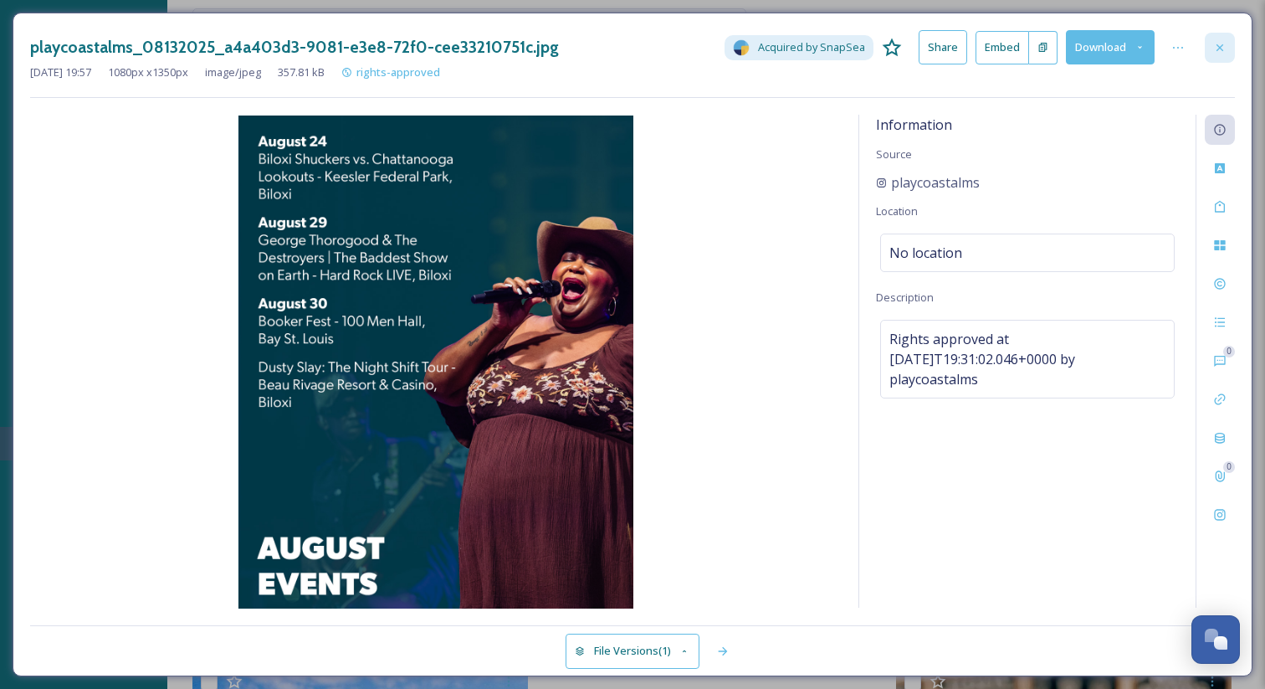
click at [1220, 48] on icon at bounding box center [1220, 47] width 13 height 13
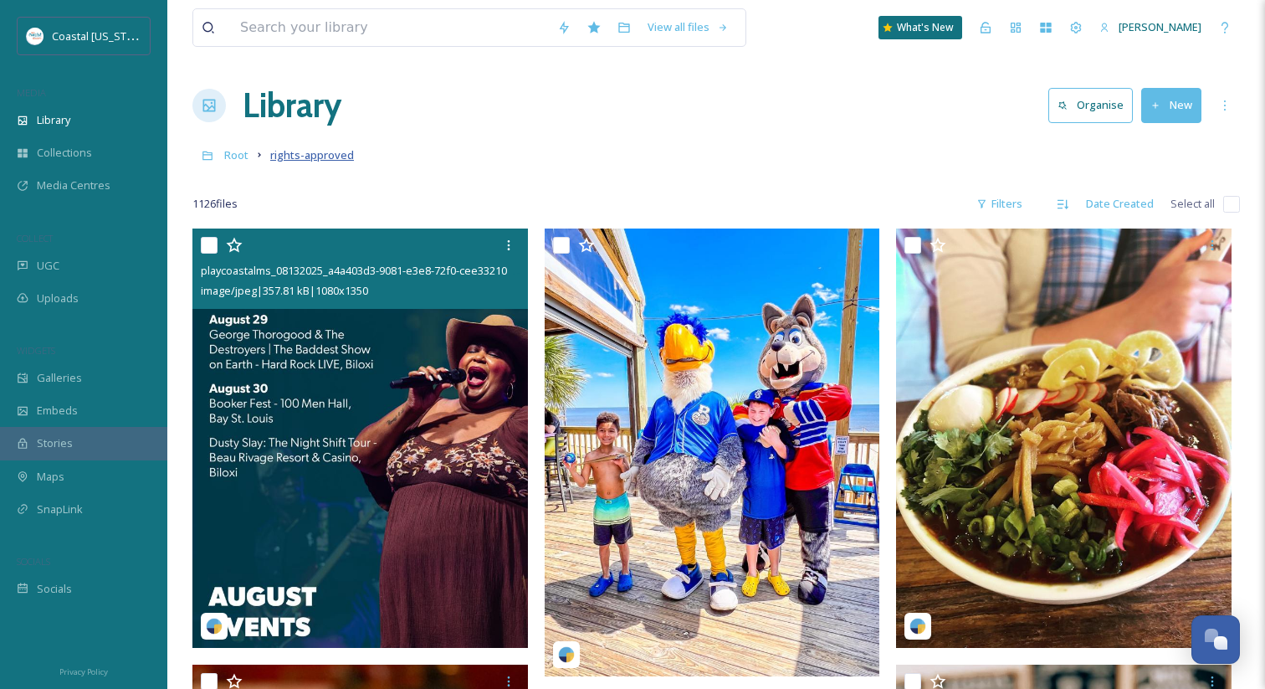
click at [311, 150] on span "rights-approved" at bounding box center [312, 154] width 84 height 15
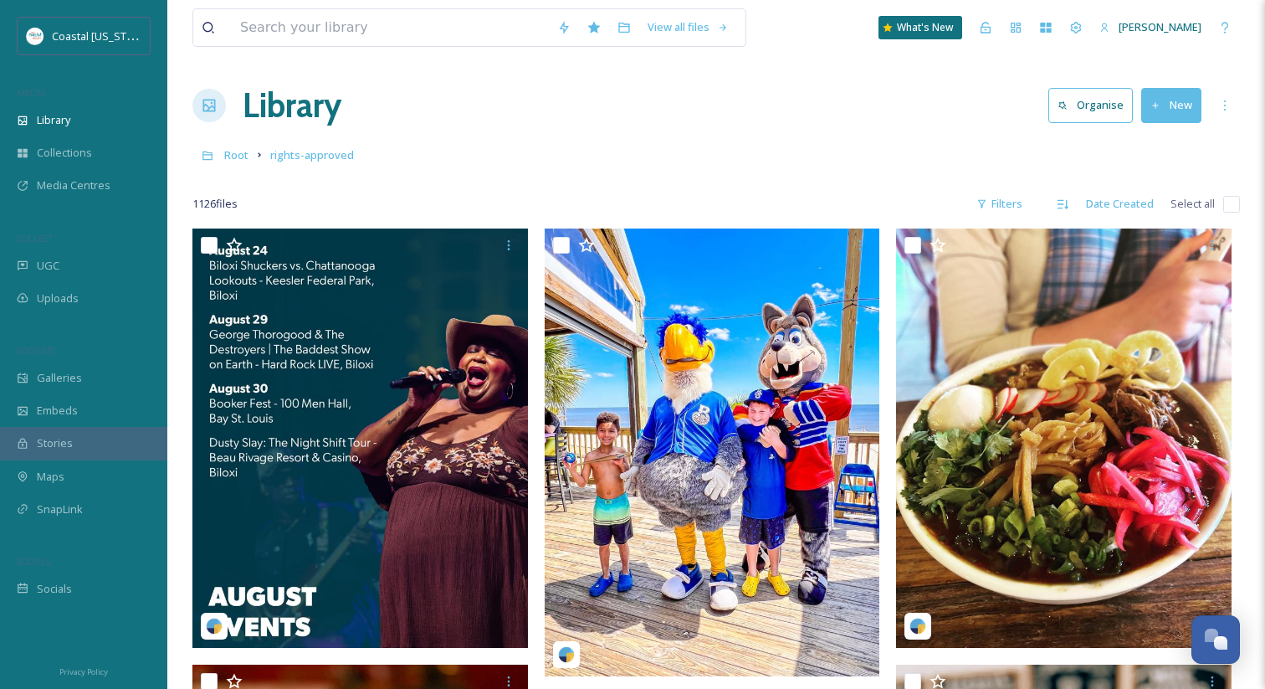
click at [367, 382] on img at bounding box center [361, 437] width 336 height 419
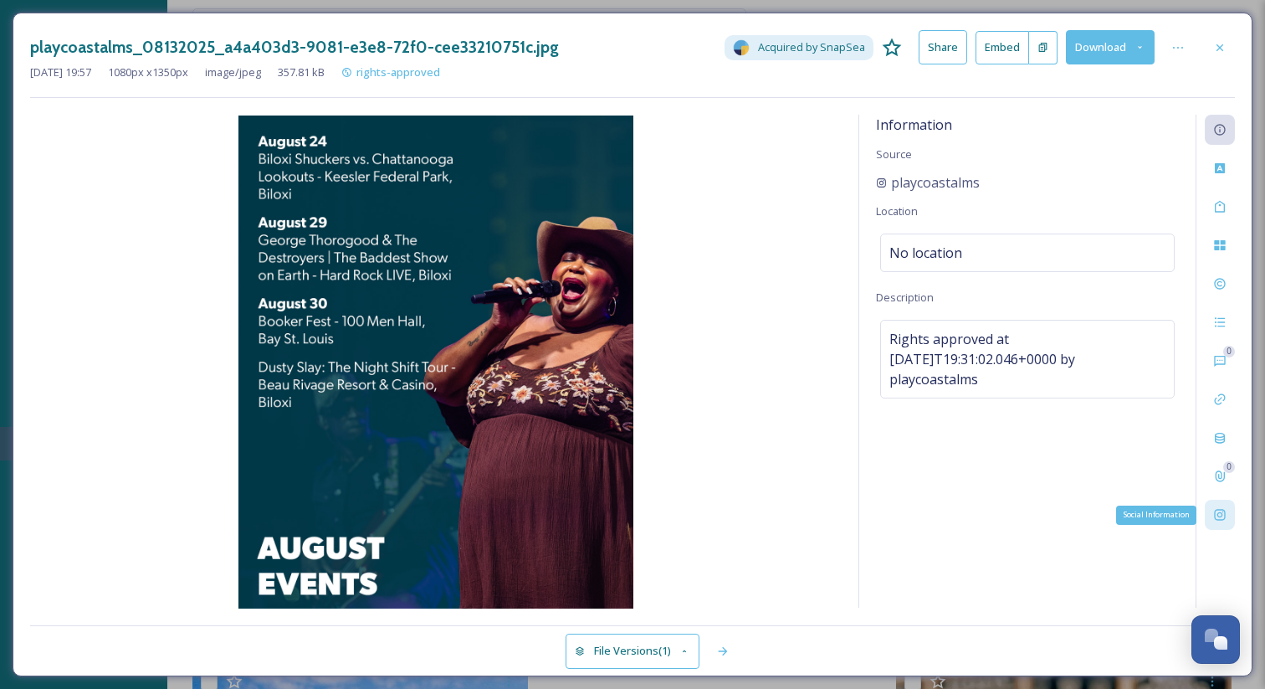
click at [1228, 511] on div "Social Information" at bounding box center [1220, 515] width 30 height 30
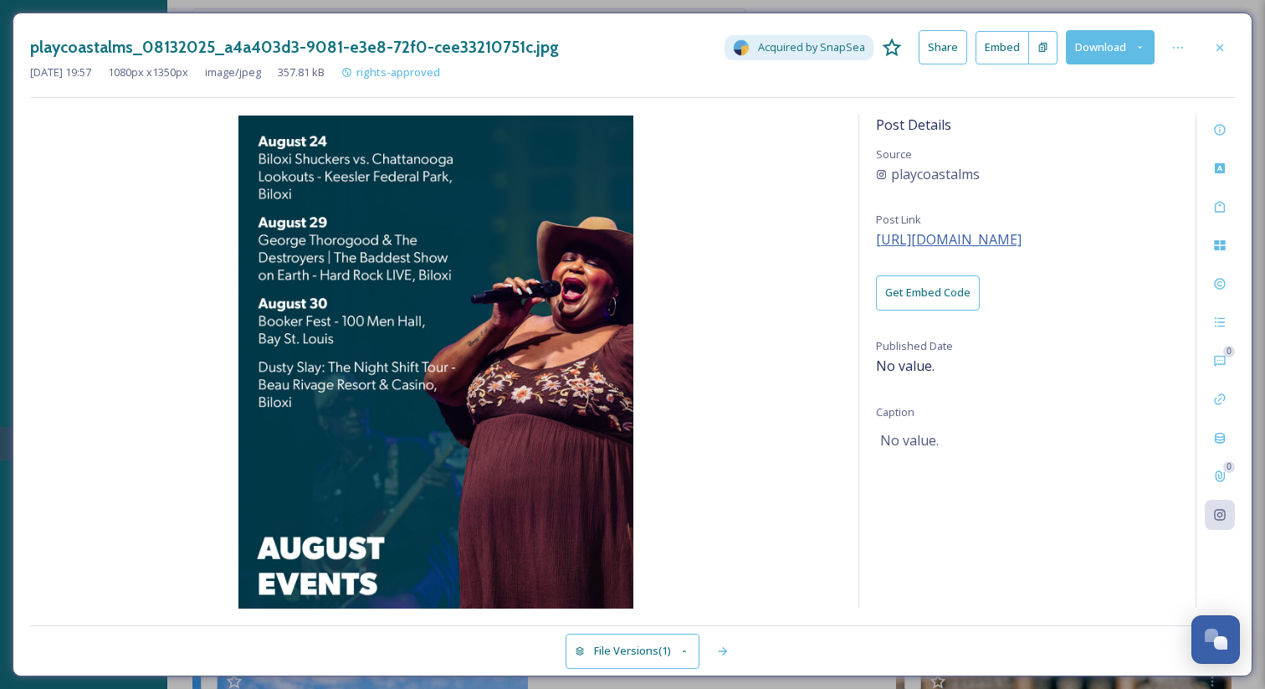
click at [1022, 236] on span "[URL][DOMAIN_NAME]" at bounding box center [949, 239] width 146 height 18
click at [1224, 59] on div at bounding box center [1220, 48] width 30 height 30
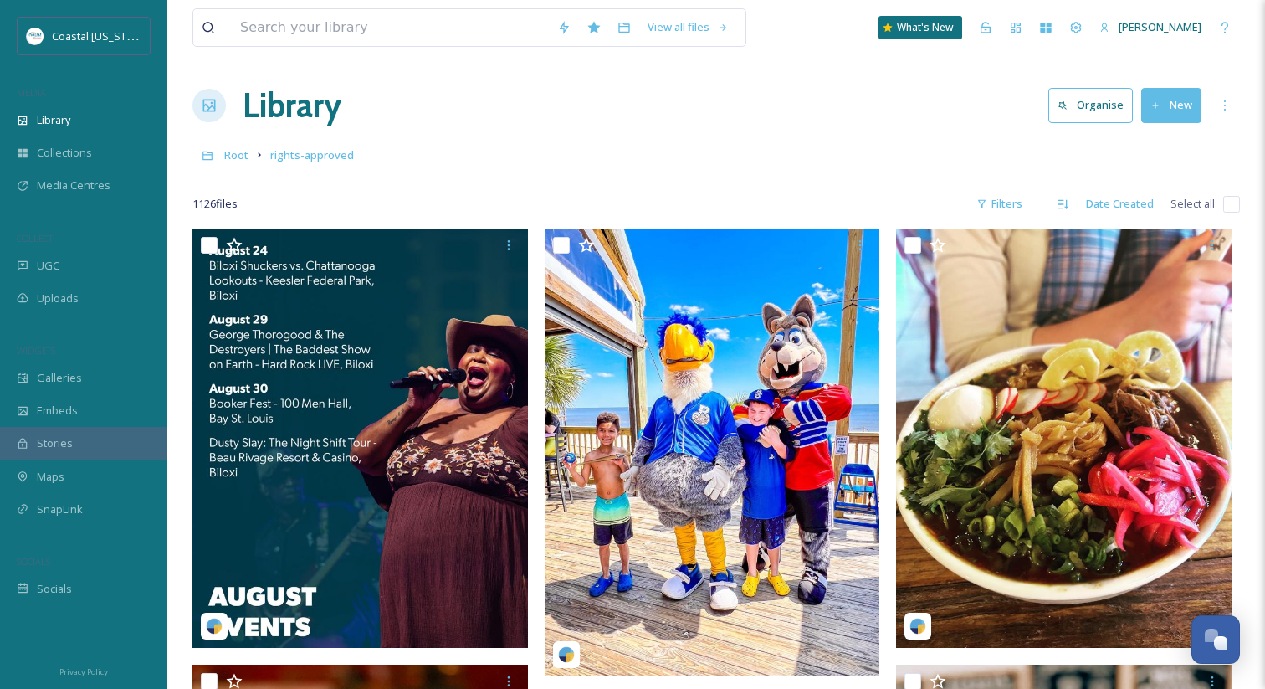
click at [834, 126] on div "Library Organise New" at bounding box center [717, 105] width 1048 height 50
click at [475, 173] on div at bounding box center [717, 179] width 1048 height 17
click at [329, 165] on div "Root rights-approved" at bounding box center [717, 155] width 1048 height 32
click at [328, 154] on span "rights-approved" at bounding box center [312, 154] width 84 height 15
